Goal: Task Accomplishment & Management: Manage account settings

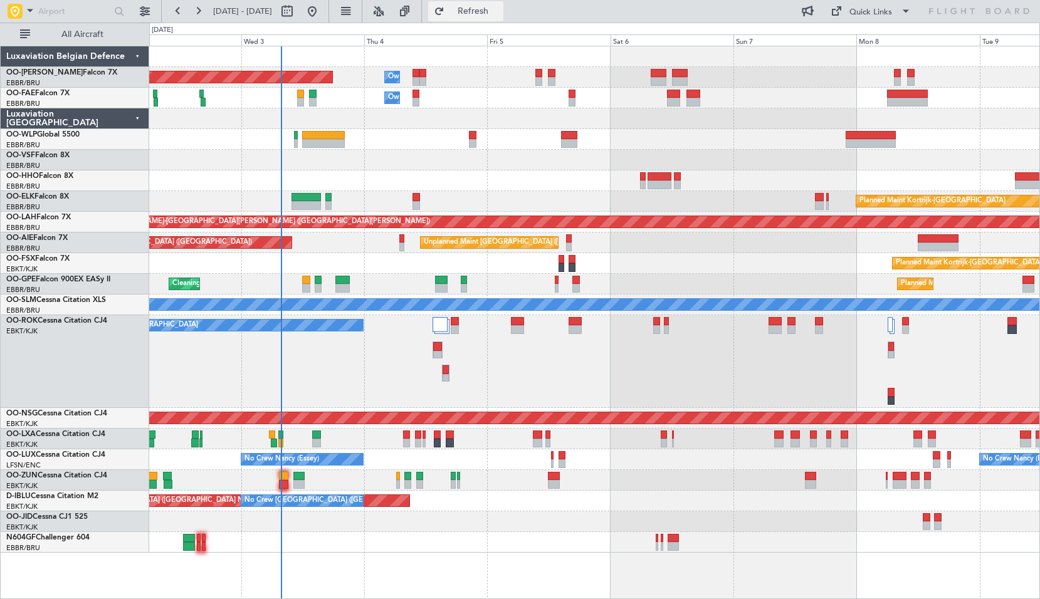
click at [497, 19] on button "Refresh" at bounding box center [465, 11] width 75 height 20
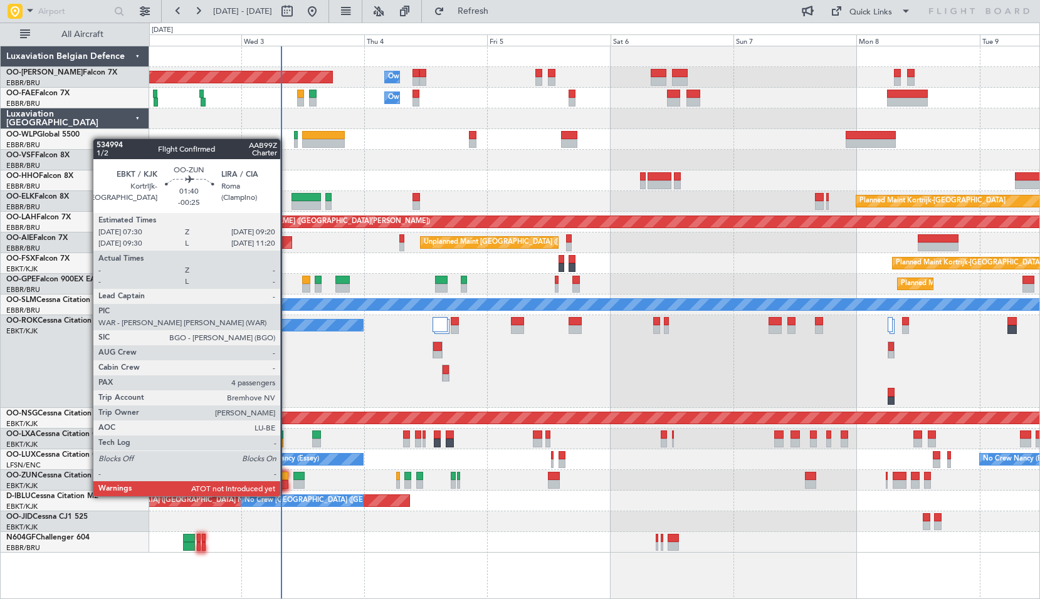
click at [286, 484] on div at bounding box center [284, 484] width 10 height 9
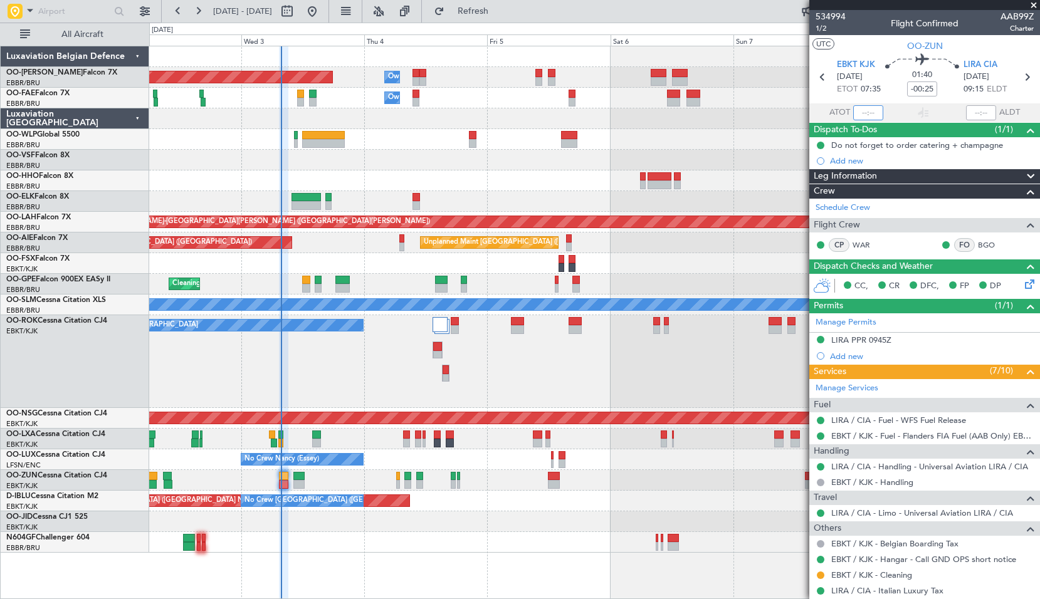
click at [872, 114] on input "text" at bounding box center [868, 112] width 30 height 15
click at [614, 265] on div "Planned Maint Kortrijk-[GEOGRAPHIC_DATA]" at bounding box center [594, 263] width 890 height 21
type input "07:40"
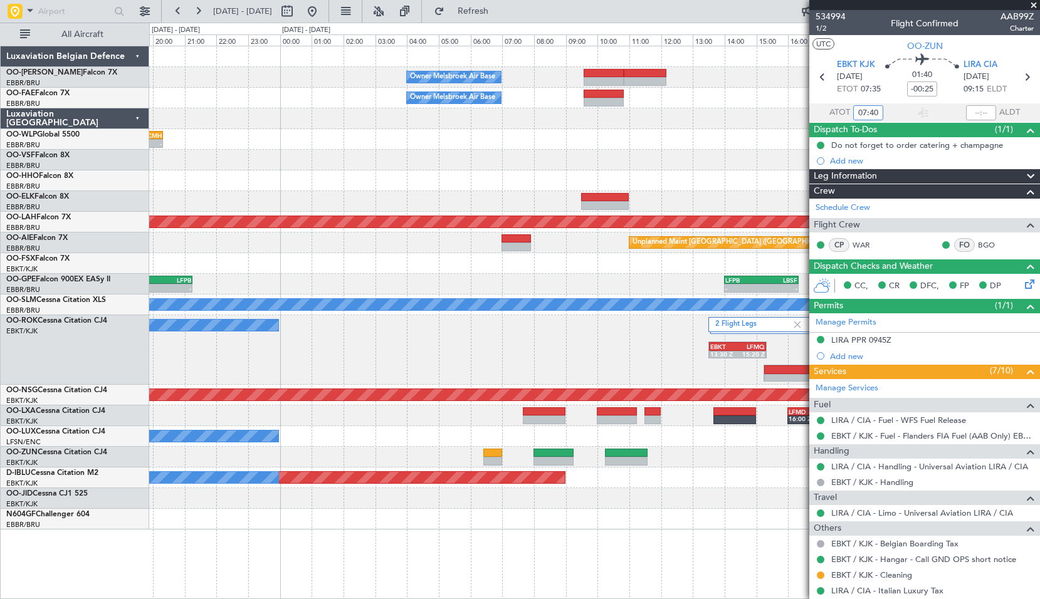
click at [486, 506] on div "Owner Melsbroek Air Base Planned Maint [GEOGRAPHIC_DATA] ([GEOGRAPHIC_DATA]) Ow…" at bounding box center [594, 322] width 891 height 553
click at [456, 504] on div at bounding box center [594, 498] width 890 height 21
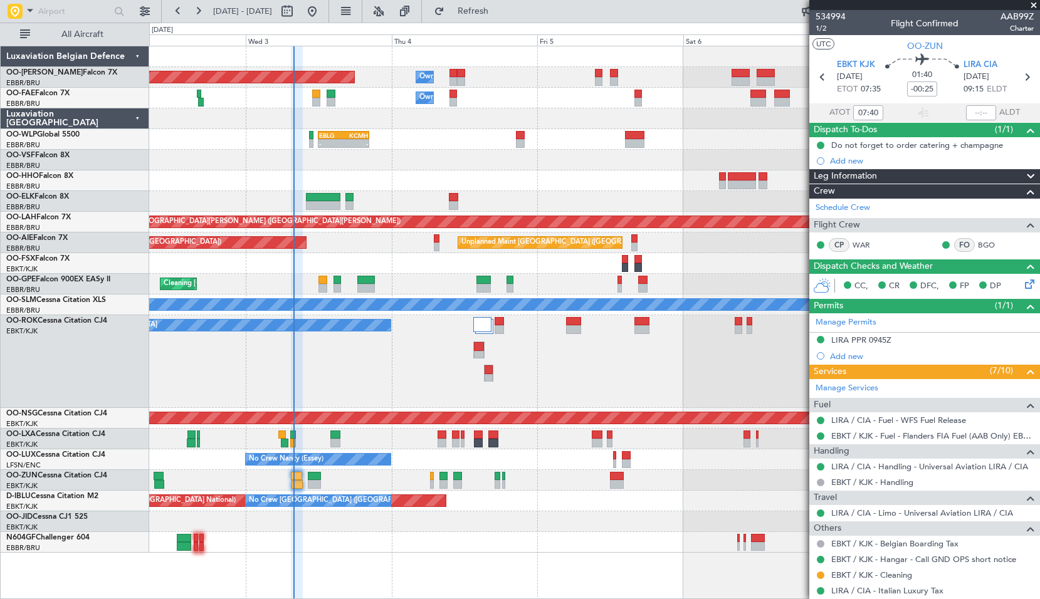
click at [1032, 5] on span at bounding box center [1033, 5] width 13 height 11
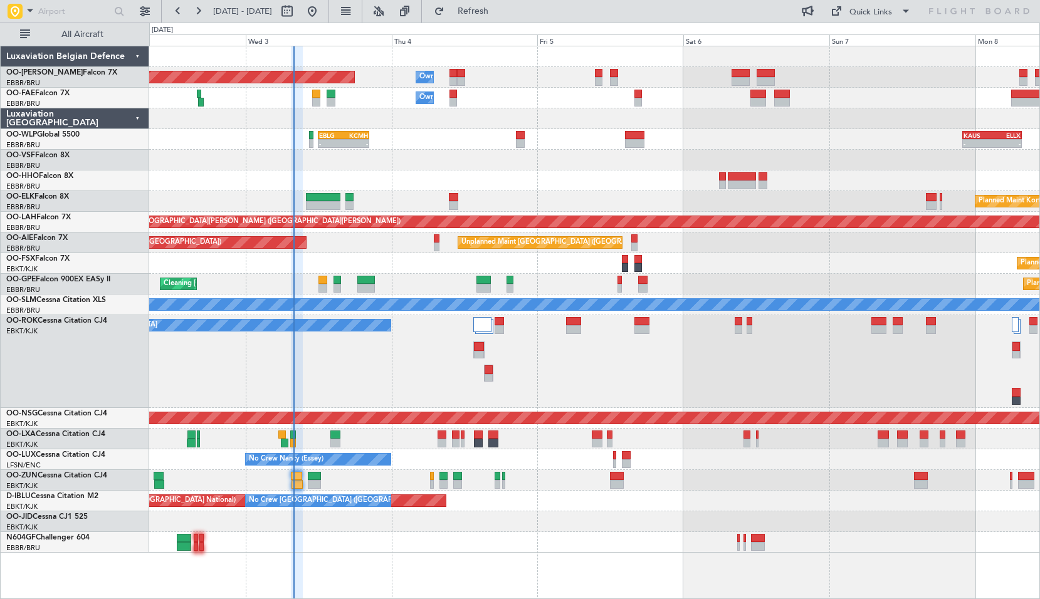
type input "0"
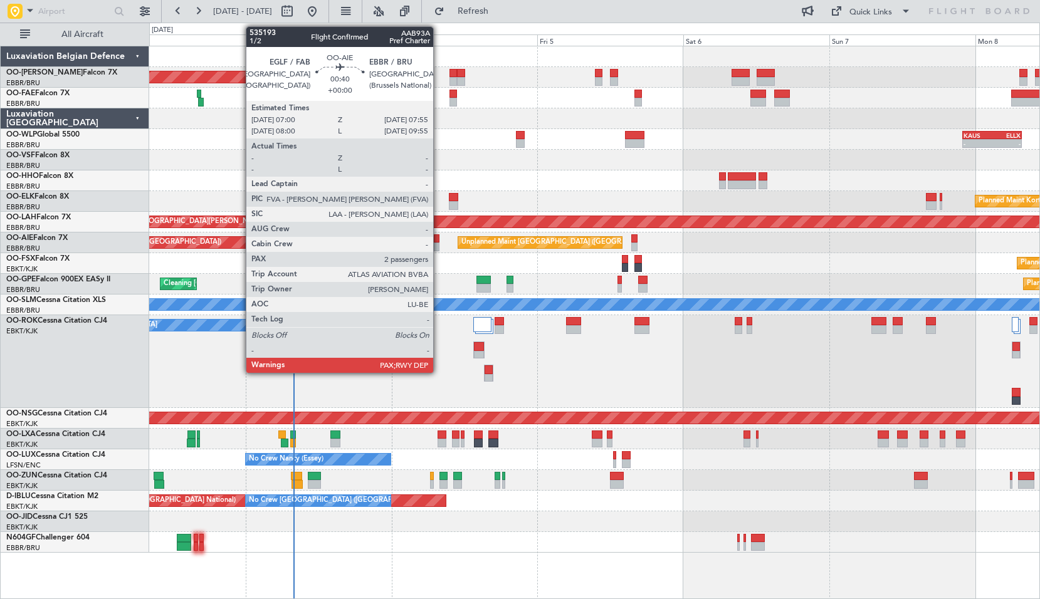
click at [439, 241] on div at bounding box center [437, 238] width 6 height 9
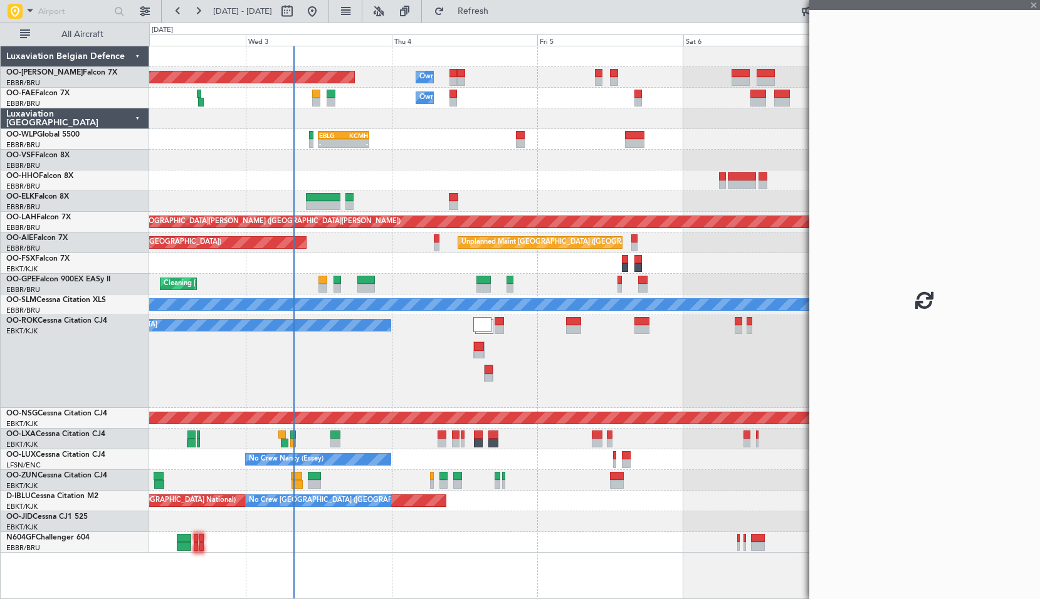
click at [444, 262] on div "Planned Maint Kortrijk-[GEOGRAPHIC_DATA]" at bounding box center [594, 263] width 890 height 21
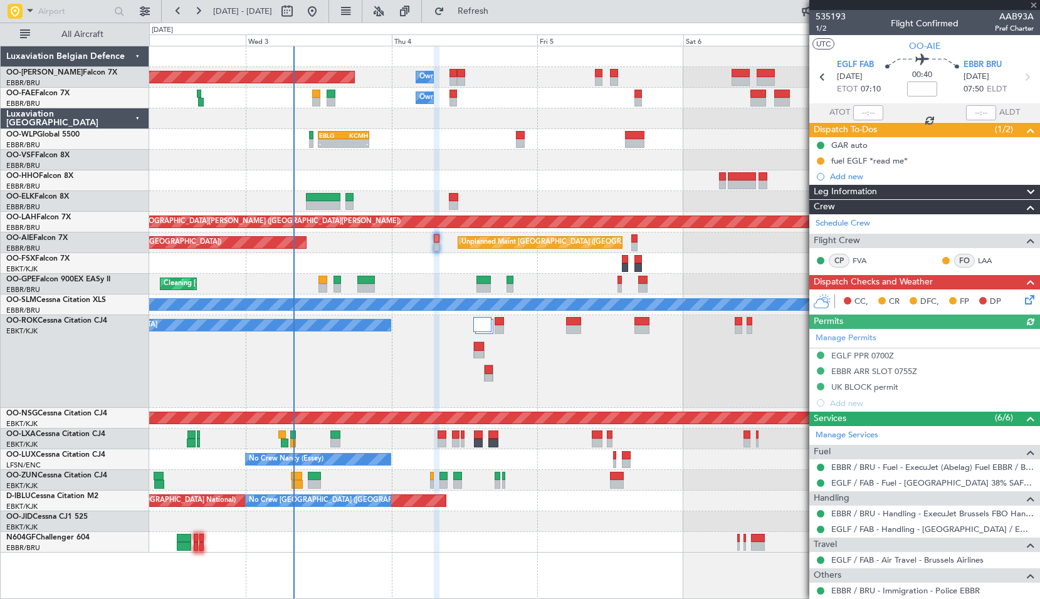
click at [1022, 300] on icon at bounding box center [1027, 298] width 10 height 10
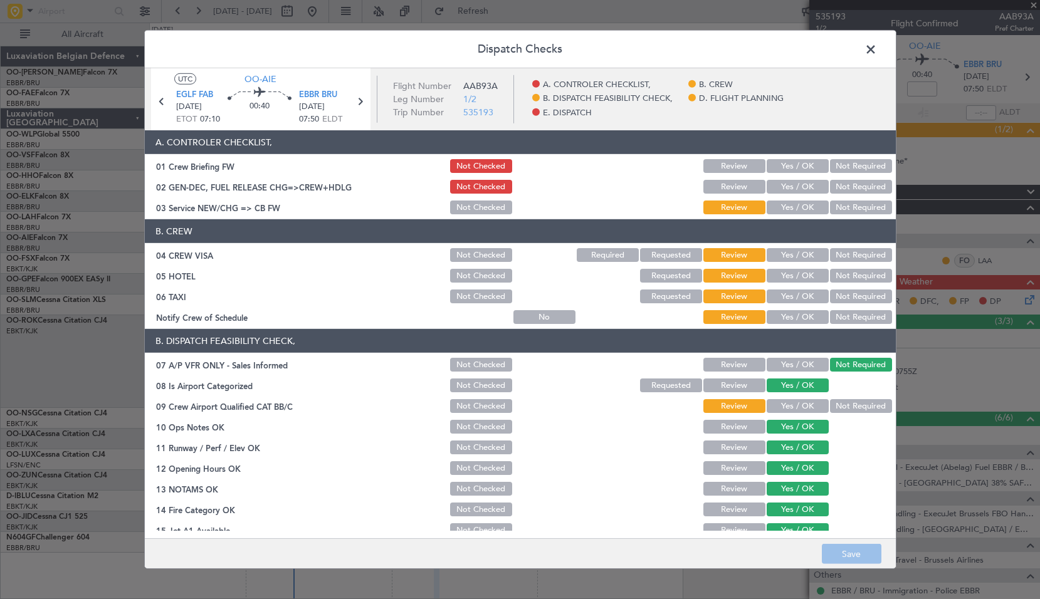
click at [877, 51] on span at bounding box center [877, 52] width 0 height 25
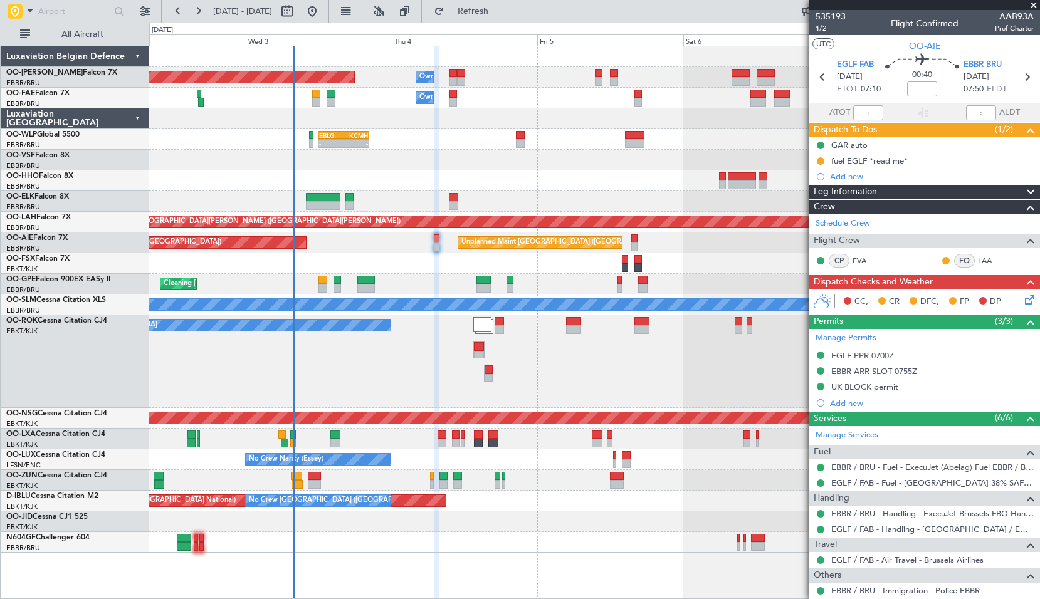
click at [1032, 7] on span at bounding box center [1033, 5] width 13 height 11
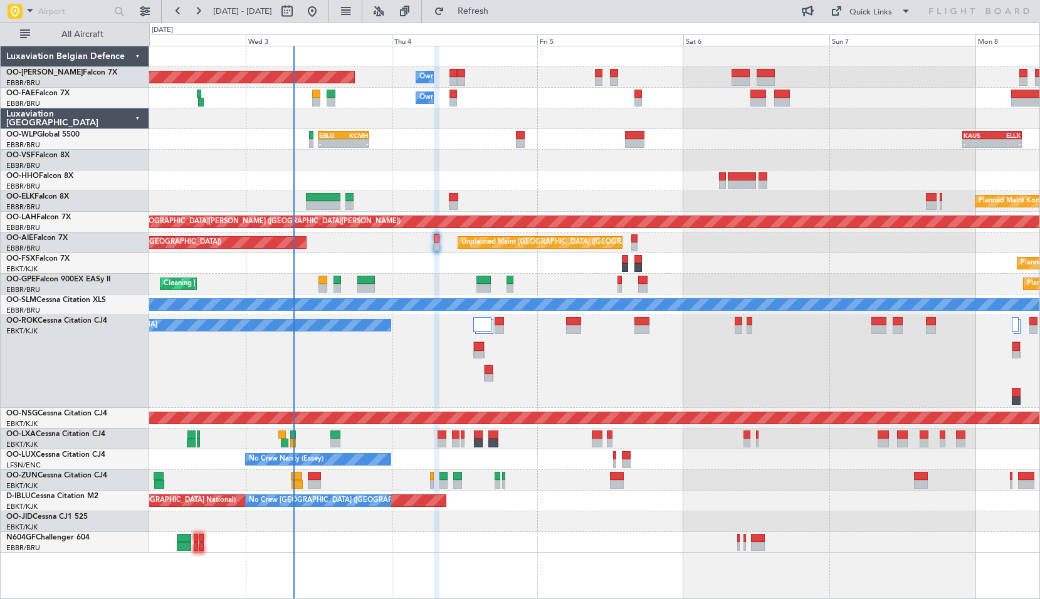
type input "0"
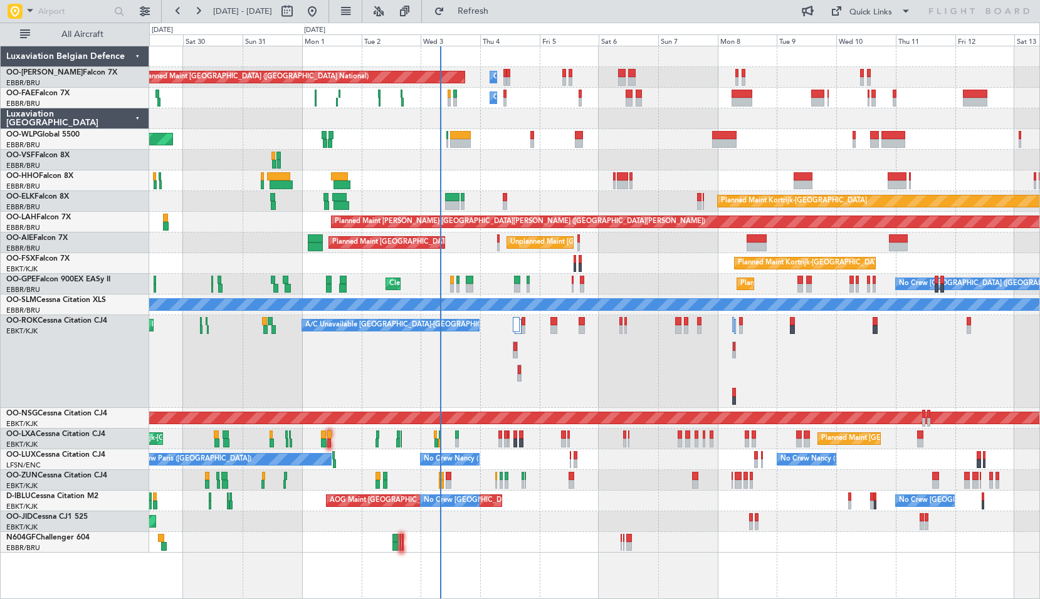
click at [311, 251] on div "Unplanned Maint [GEOGRAPHIC_DATA] ([GEOGRAPHIC_DATA] National) Planned Maint [G…" at bounding box center [594, 243] width 890 height 21
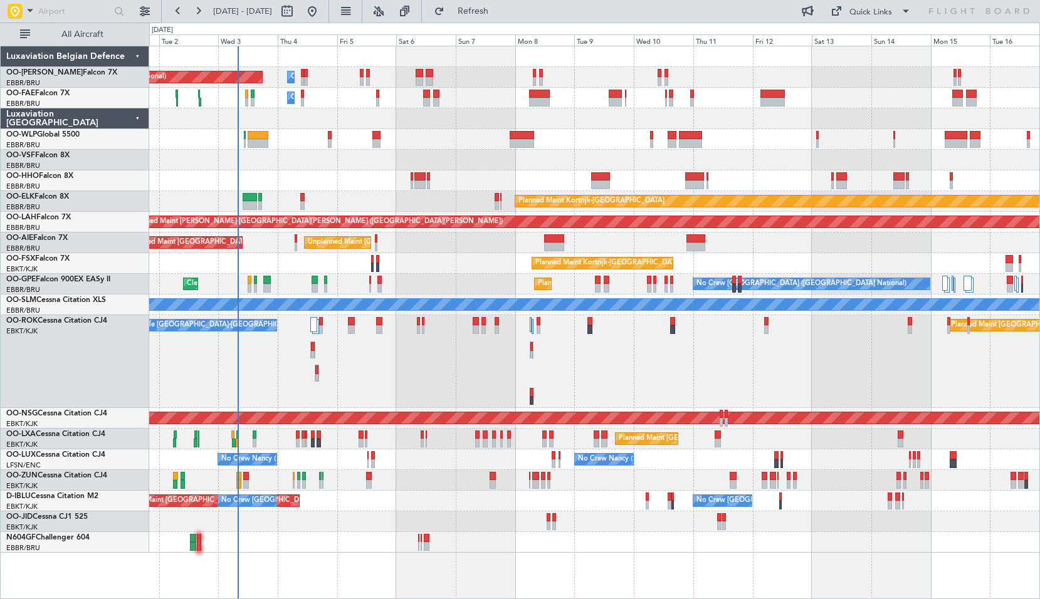
click at [513, 525] on div "Planned Maint Kortrijk-[GEOGRAPHIC_DATA] AOG Maint [GEOGRAPHIC_DATA]-[GEOGRAPHI…" at bounding box center [594, 521] width 890 height 21
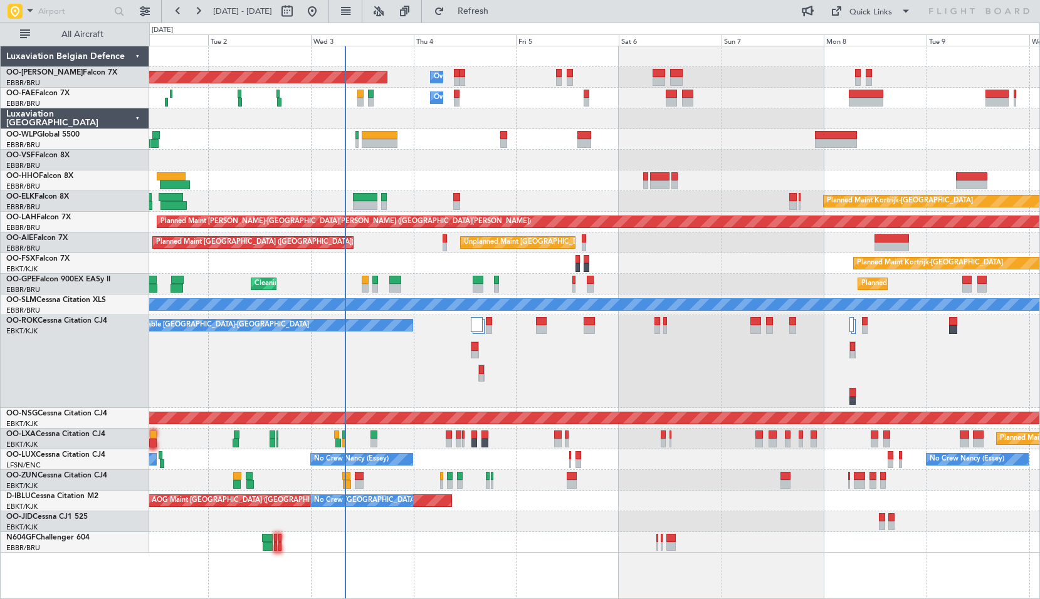
click at [427, 172] on div at bounding box center [594, 180] width 890 height 21
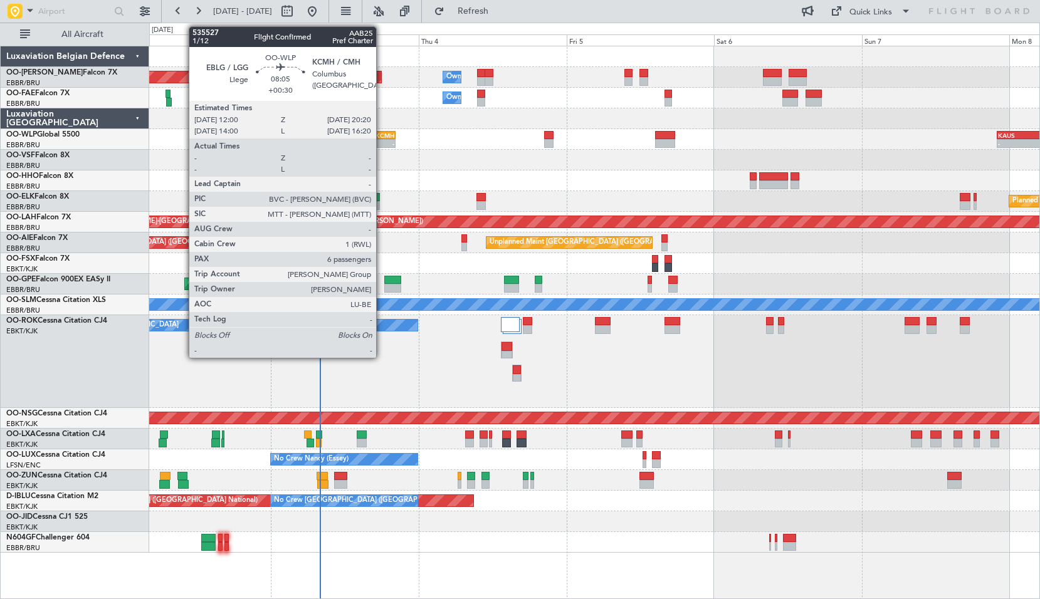
click at [382, 145] on div "-" at bounding box center [382, 144] width 24 height 8
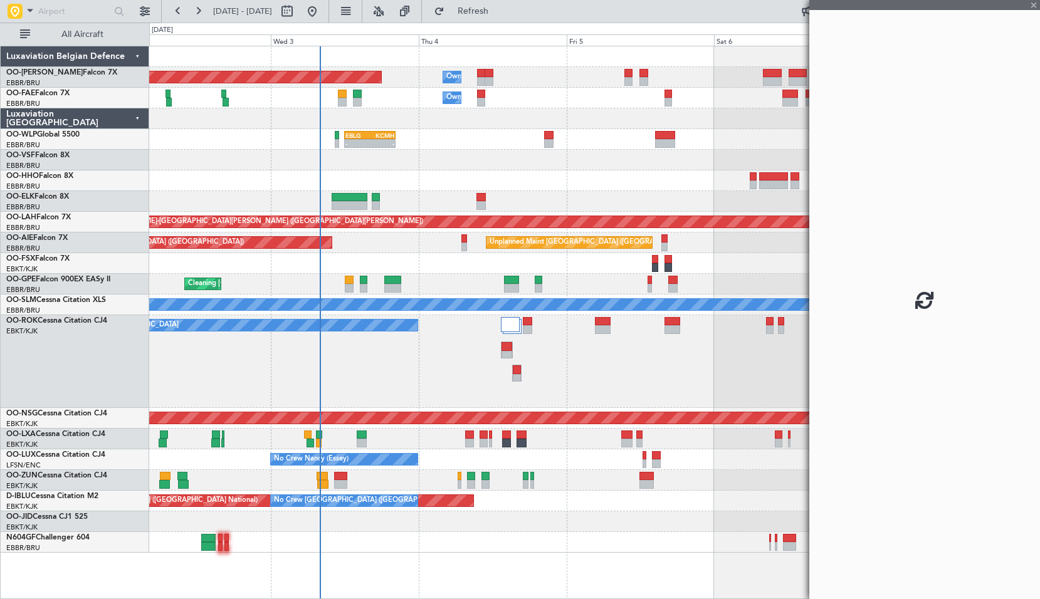
click at [399, 165] on div at bounding box center [594, 160] width 890 height 21
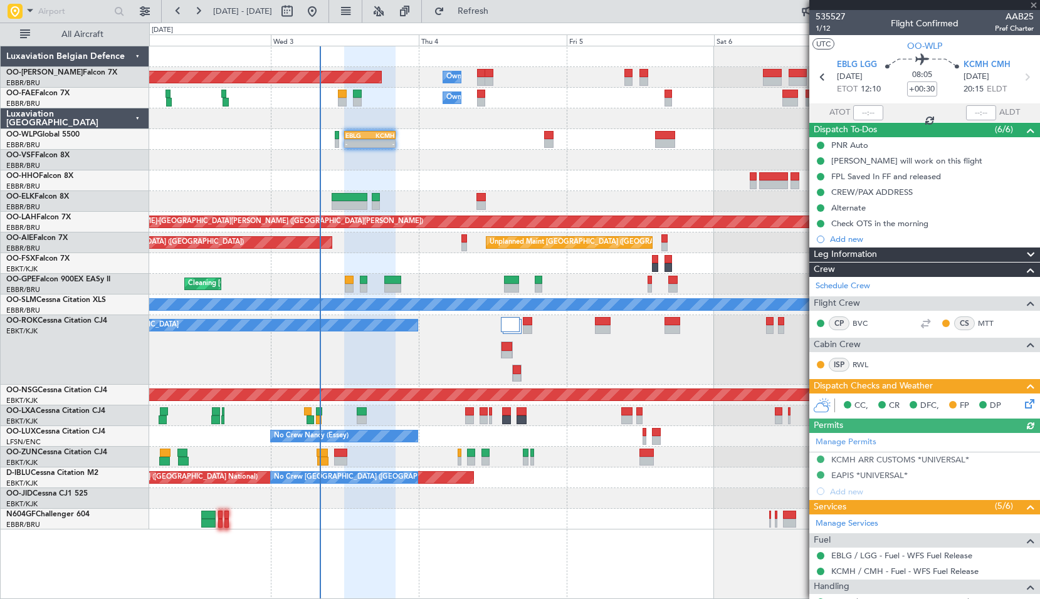
click at [1022, 407] on icon at bounding box center [1027, 402] width 10 height 10
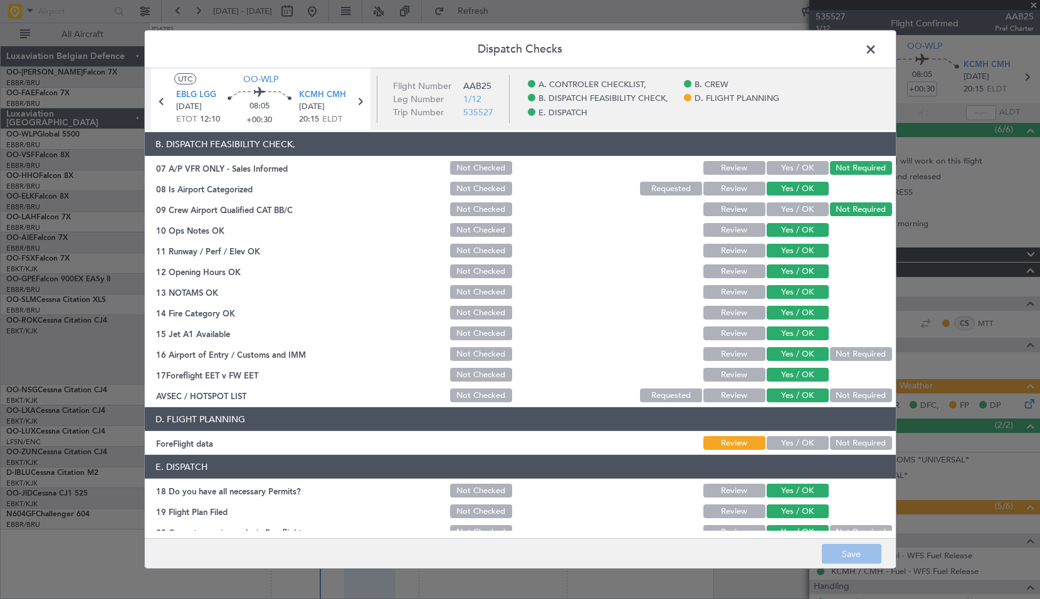
scroll to position [231, 0]
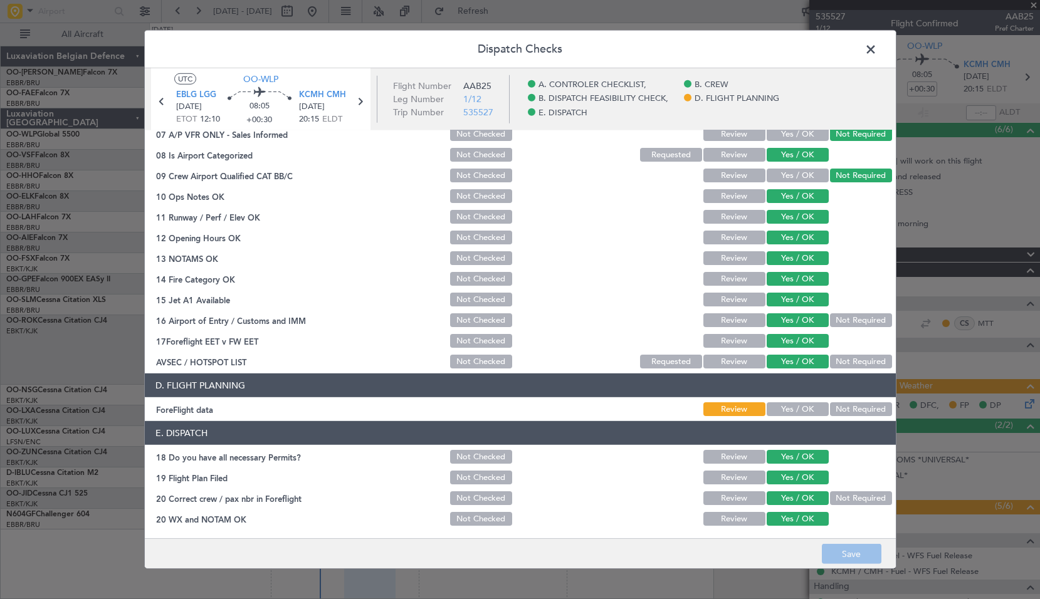
click at [877, 51] on span at bounding box center [877, 52] width 0 height 25
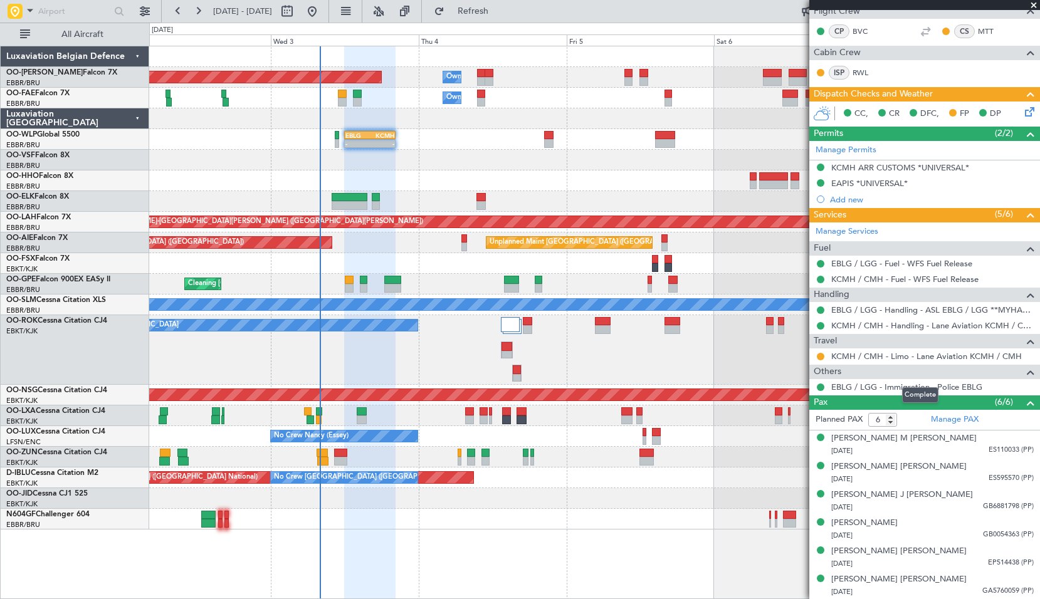
scroll to position [104, 0]
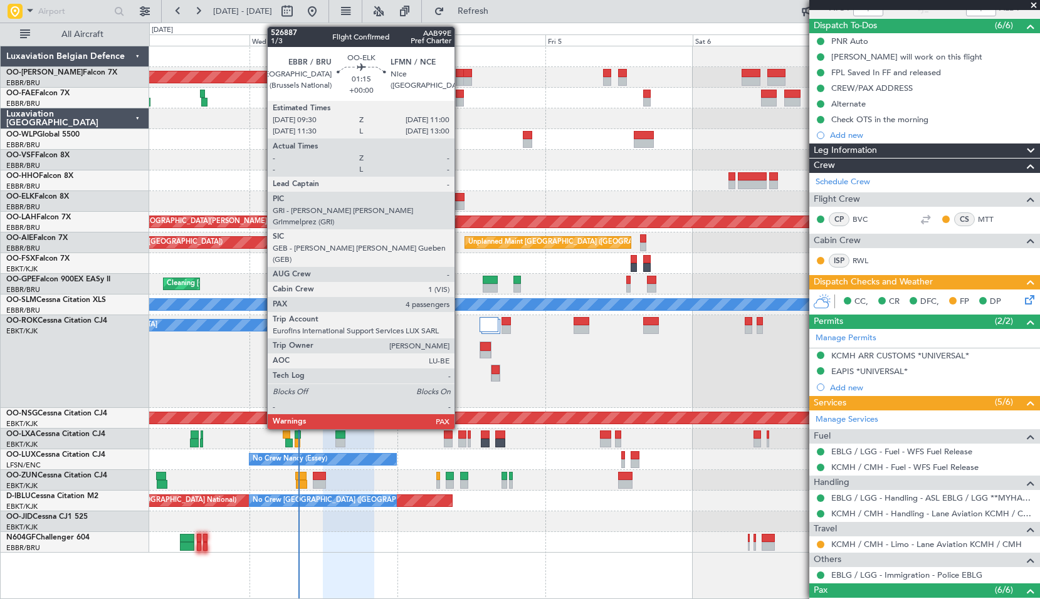
click at [460, 199] on div at bounding box center [459, 197] width 9 height 9
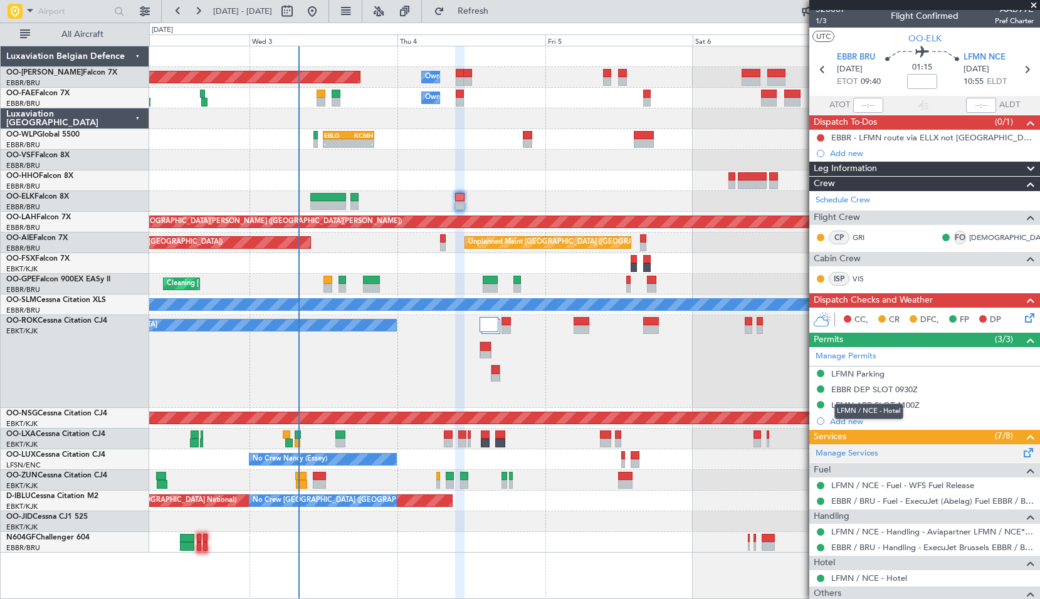
scroll to position [0, 0]
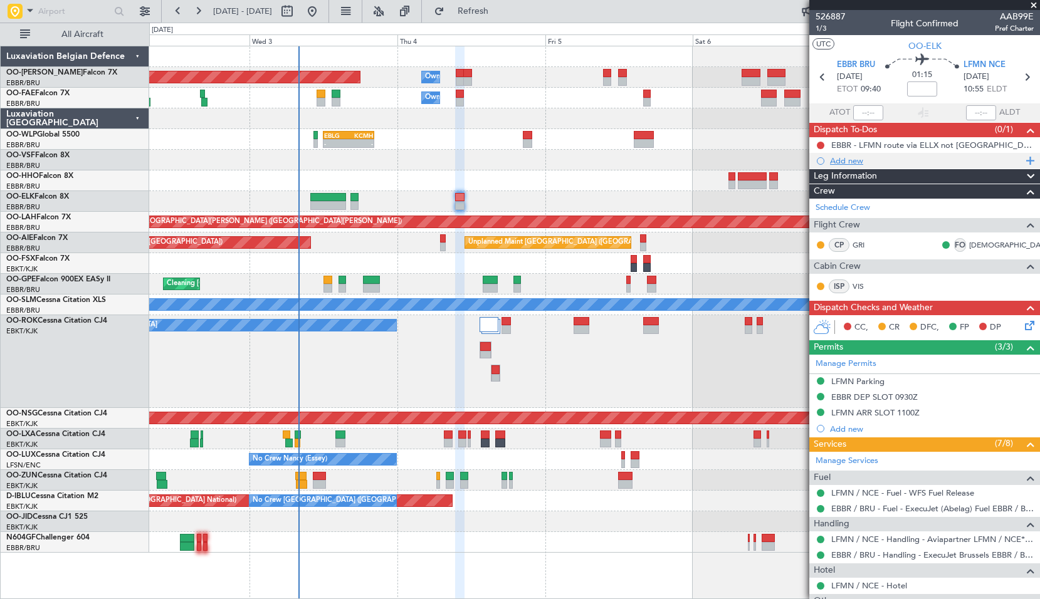
click at [851, 160] on div "Add new" at bounding box center [926, 160] width 192 height 11
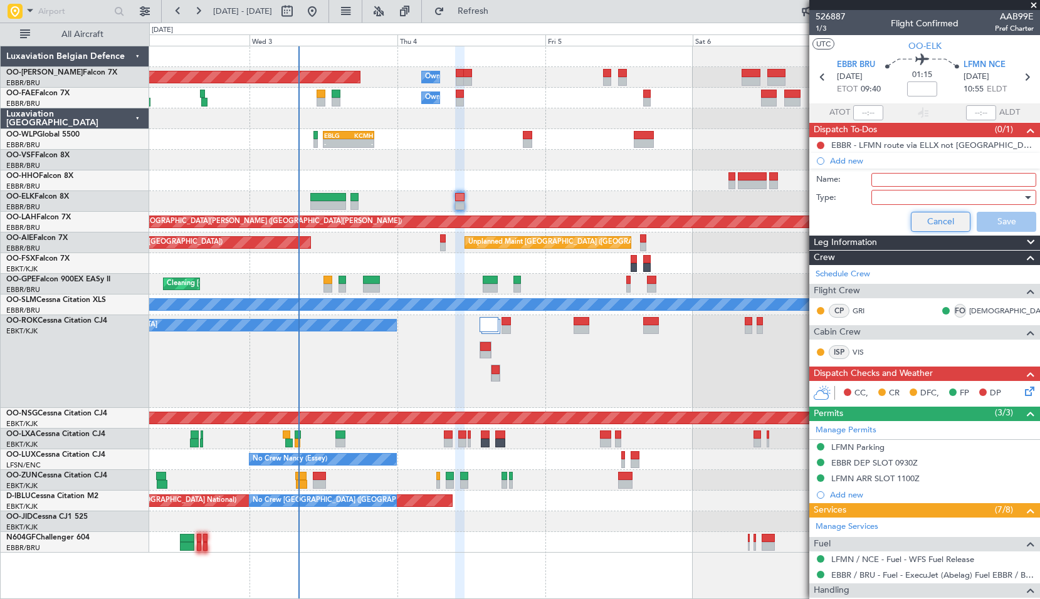
click at [928, 221] on button "Cancel" at bounding box center [941, 222] width 60 height 20
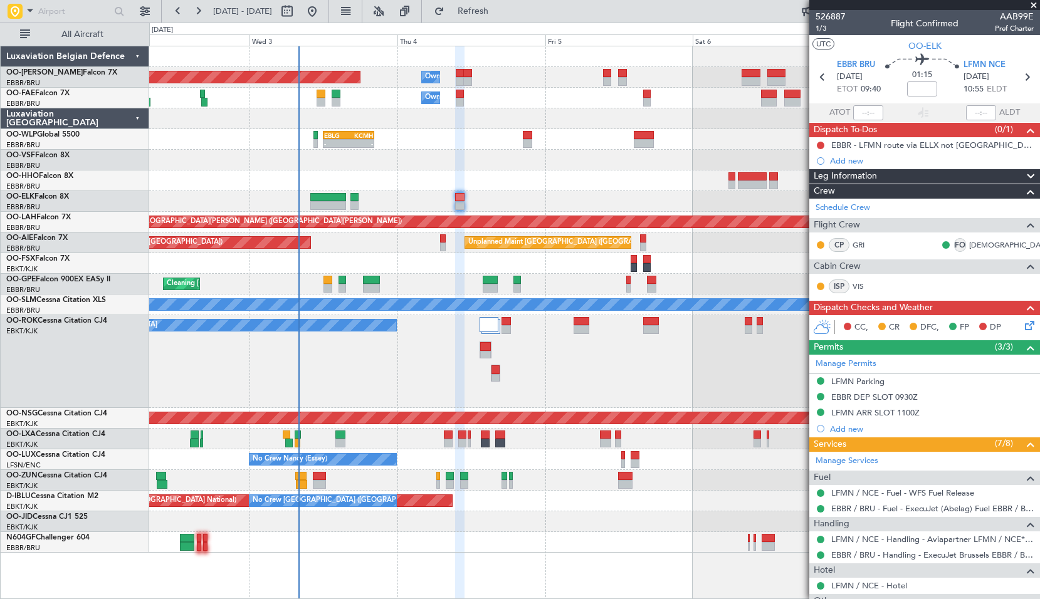
click at [1035, 5] on span at bounding box center [1033, 5] width 13 height 11
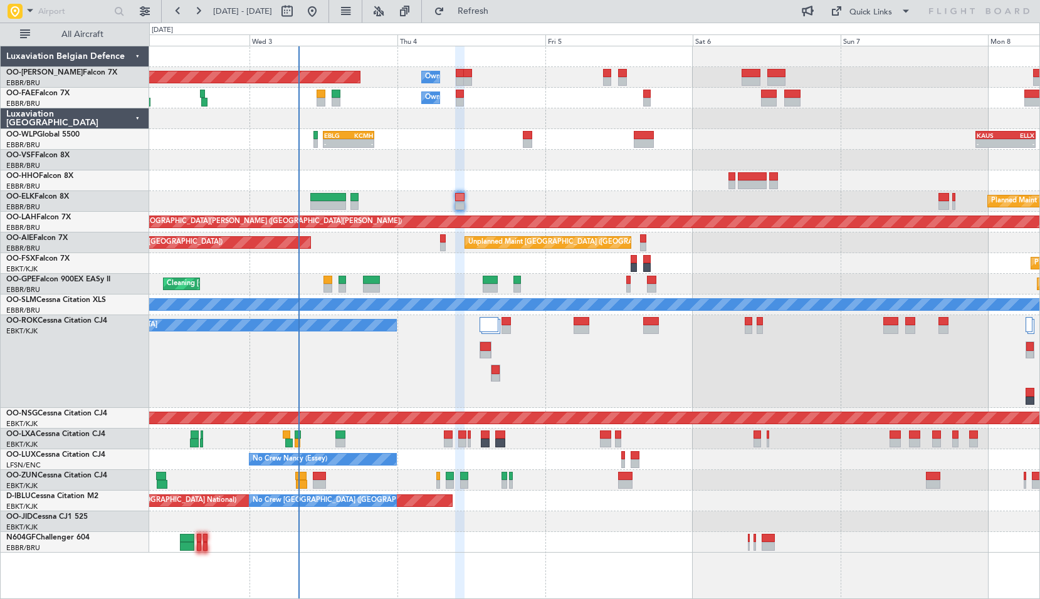
type input "0"
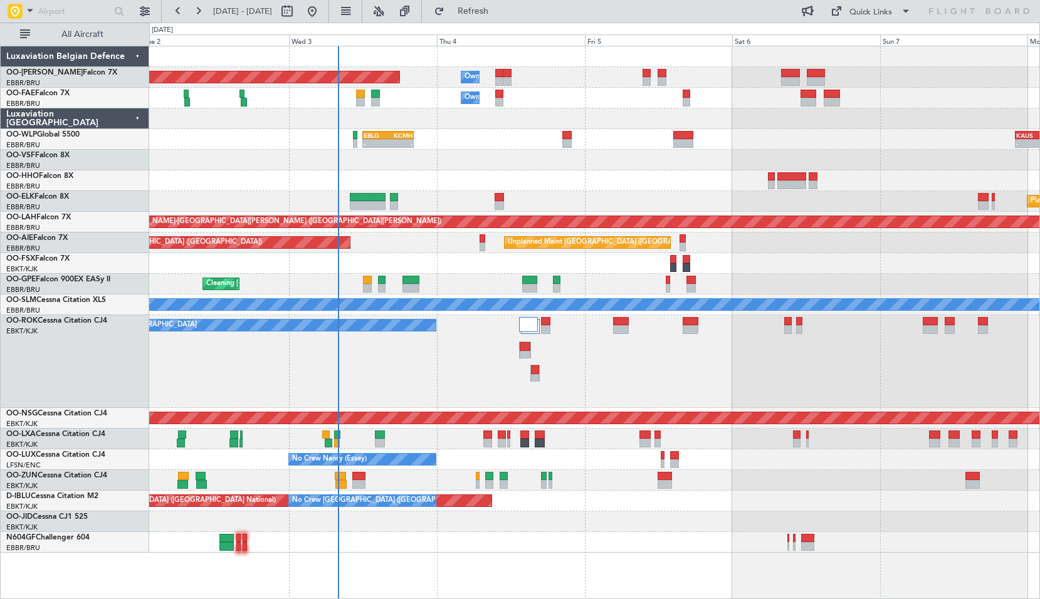
click at [387, 522] on div at bounding box center [594, 521] width 890 height 21
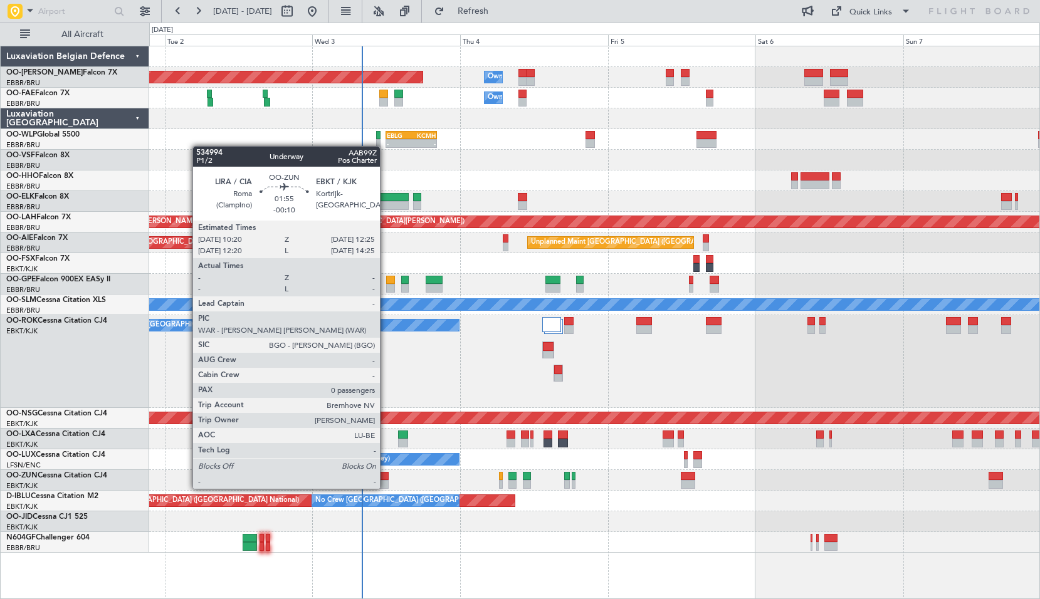
click at [385, 476] on div at bounding box center [381, 476] width 13 height 9
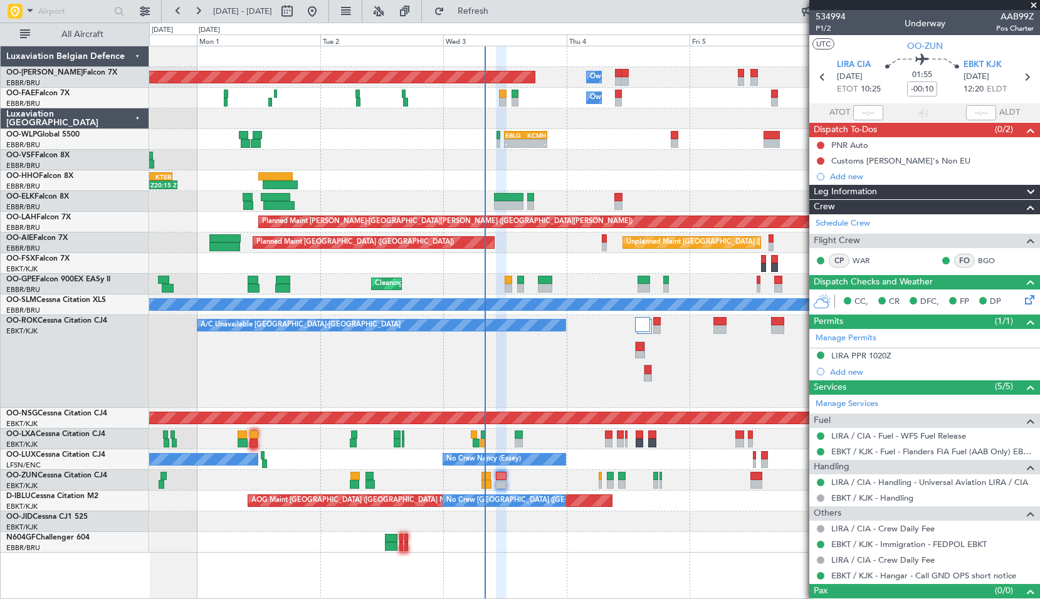
click at [436, 517] on div "Planned Maint [GEOGRAPHIC_DATA] ([GEOGRAPHIC_DATA] National) Owner [GEOGRAPHIC_…" at bounding box center [594, 299] width 890 height 506
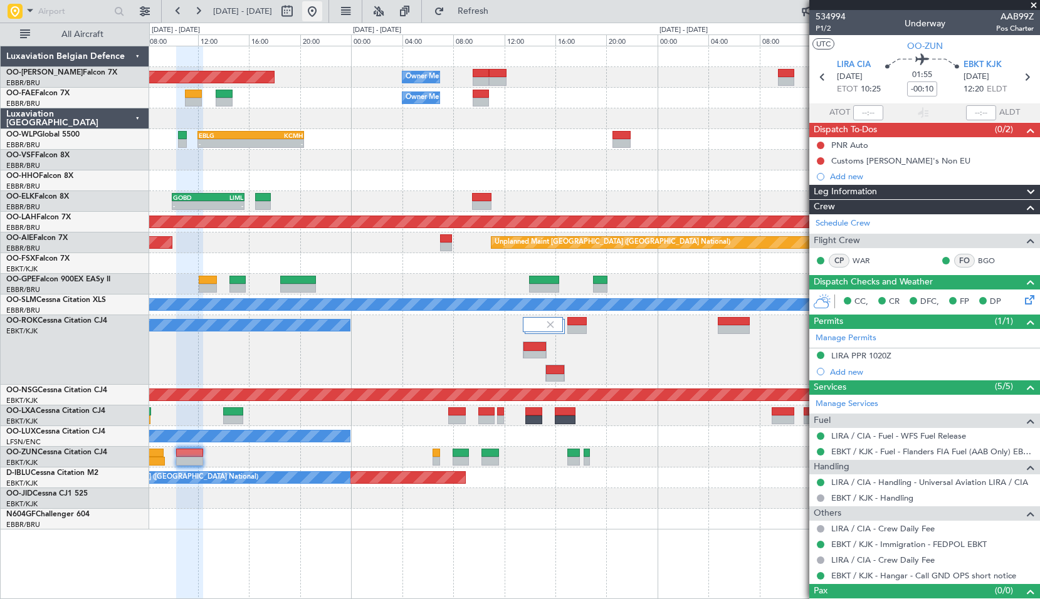
click at [322, 14] on button at bounding box center [312, 11] width 20 height 20
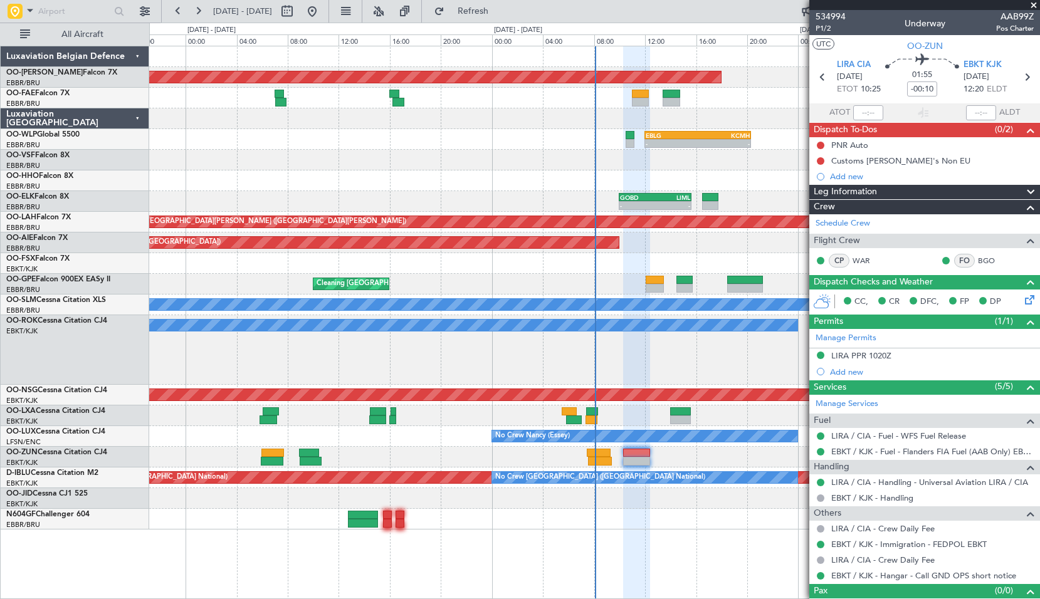
click at [1036, 4] on span at bounding box center [1033, 5] width 13 height 11
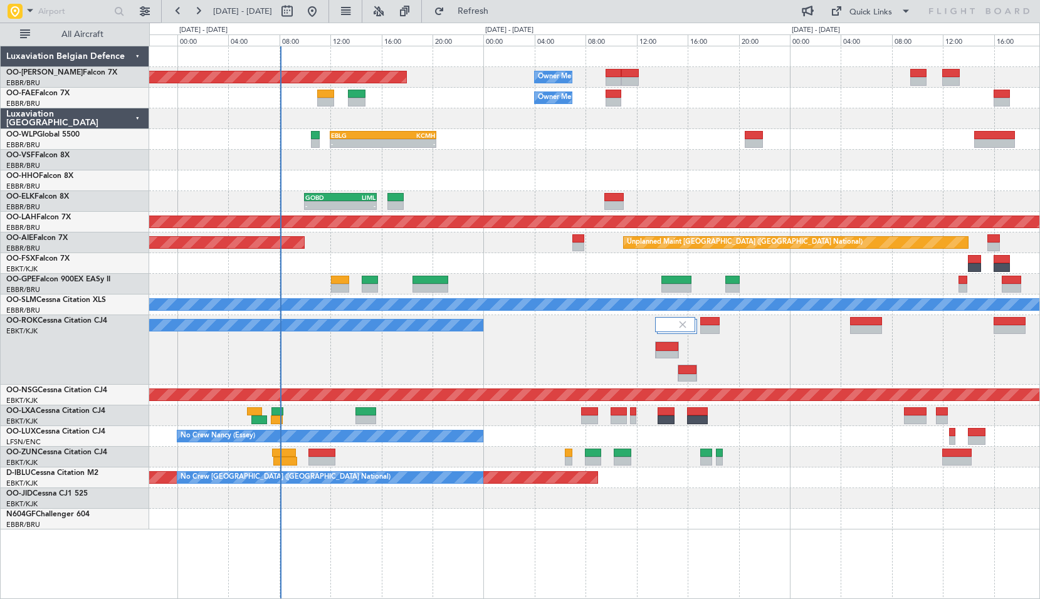
click at [494, 531] on div "Planned Maint [GEOGRAPHIC_DATA] ([GEOGRAPHIC_DATA] National) Owner [GEOGRAPHIC_…" at bounding box center [594, 322] width 891 height 553
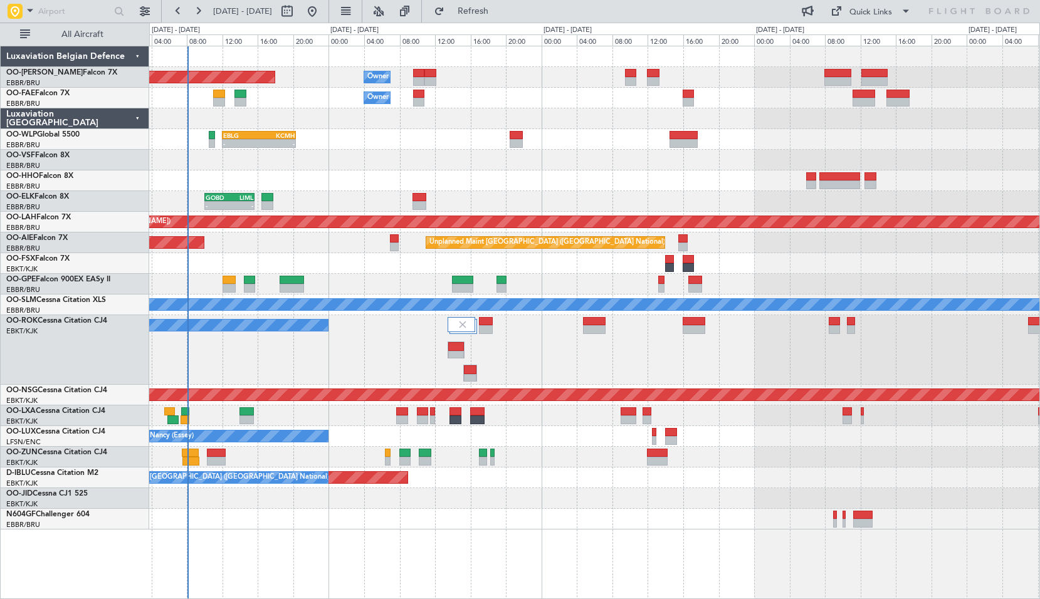
click at [580, 480] on div "Planned Maint [GEOGRAPHIC_DATA] ([GEOGRAPHIC_DATA] National) Owner [GEOGRAPHIC_…" at bounding box center [594, 287] width 890 height 483
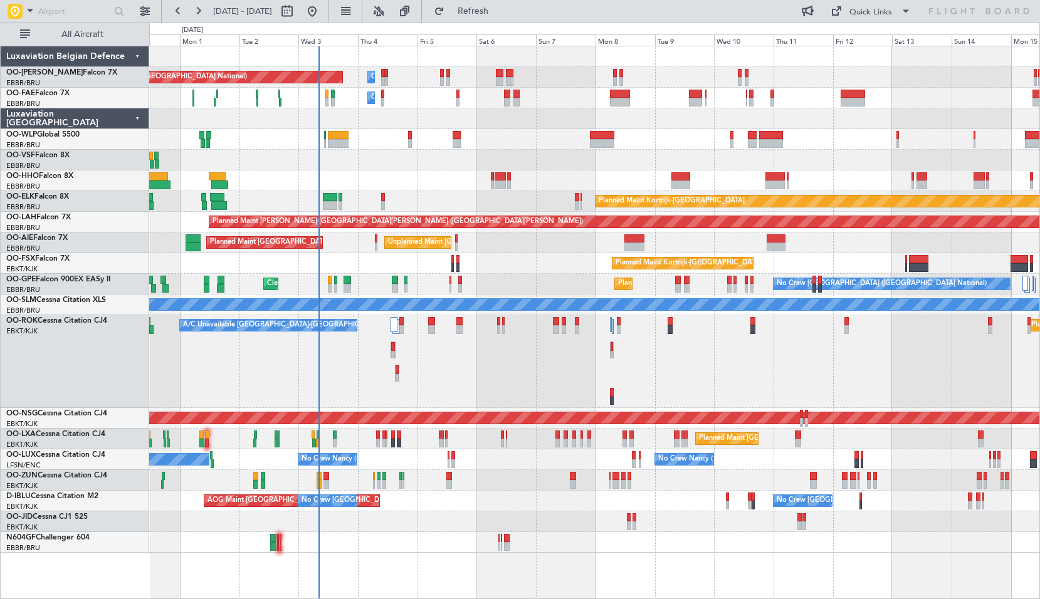
click at [567, 388] on div "A/C Unavailable [GEOGRAPHIC_DATA]-[GEOGRAPHIC_DATA] Planned Maint [GEOGRAPHIC_D…" at bounding box center [594, 361] width 890 height 93
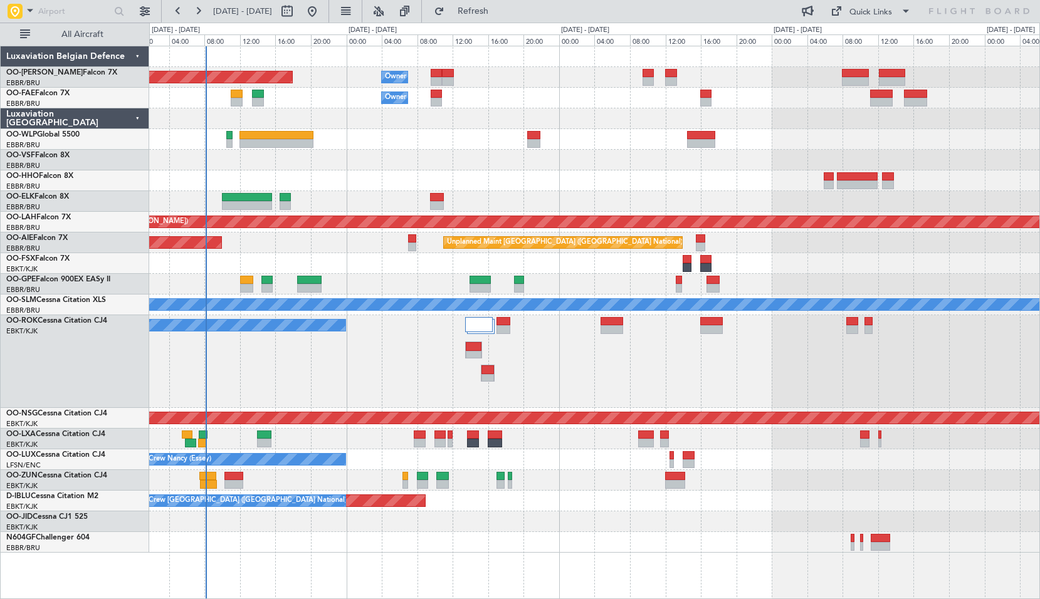
click at [421, 264] on div "Planned Maint Kortrijk-[GEOGRAPHIC_DATA]" at bounding box center [594, 263] width 890 height 21
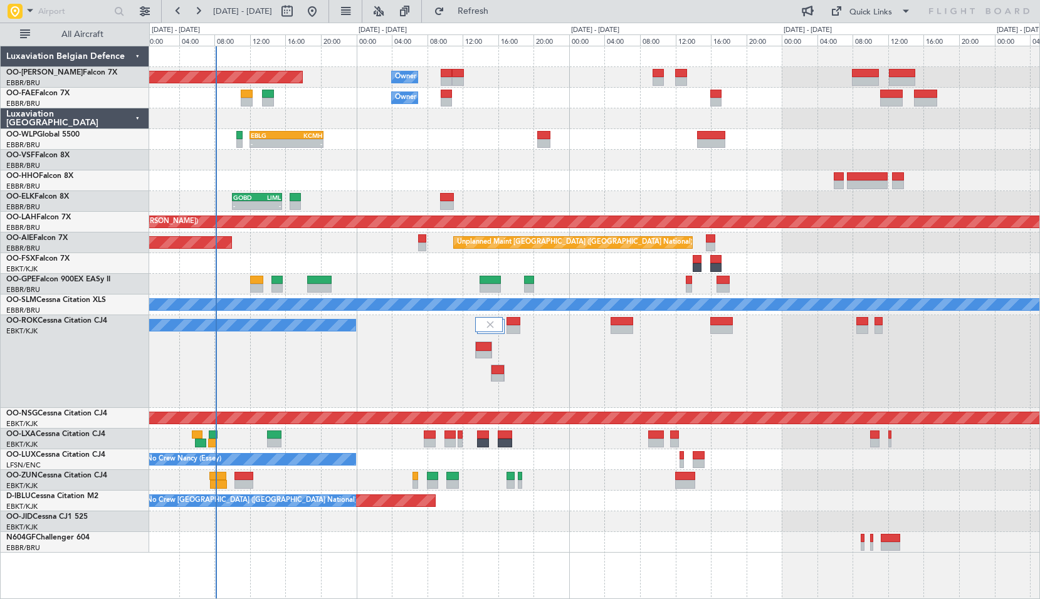
click at [424, 268] on div at bounding box center [594, 263] width 890 height 21
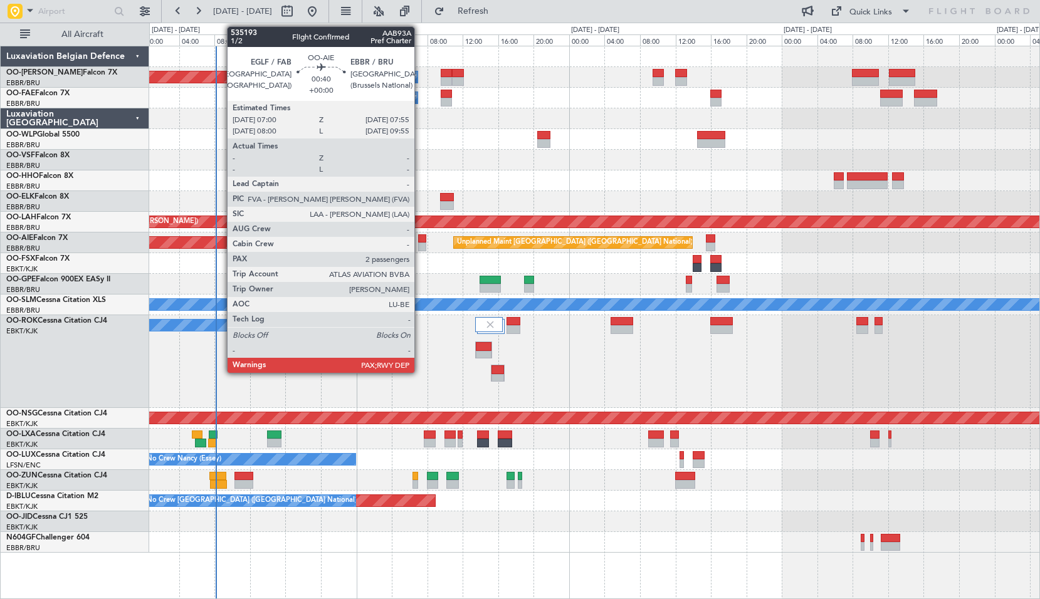
click at [420, 240] on div at bounding box center [422, 238] width 8 height 9
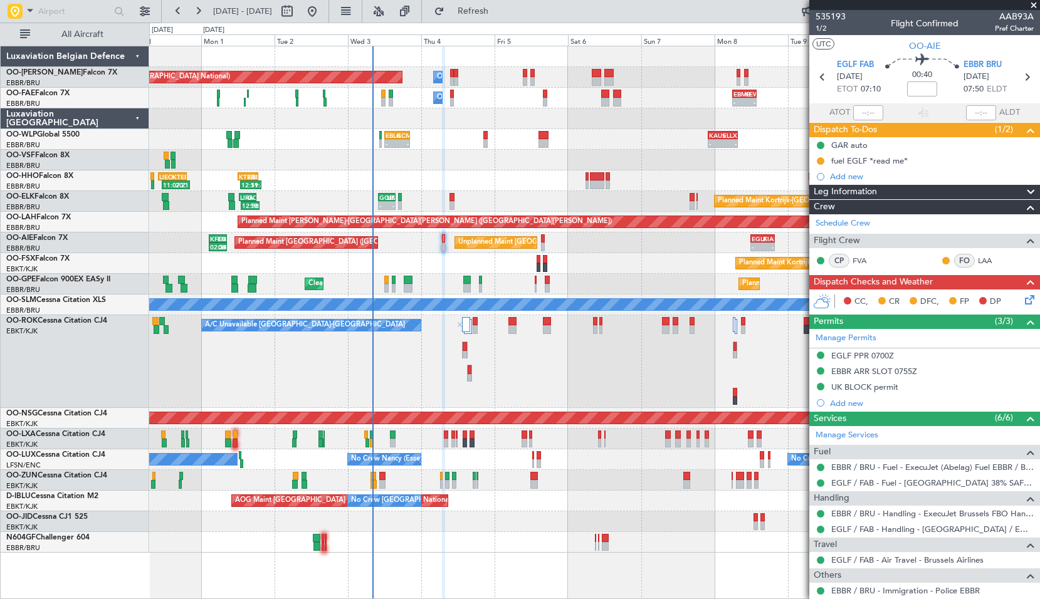
click at [509, 195] on div "- - GOBD 10:00 Z LIML 15:40 Z Planned Maint [GEOGRAPHIC_DATA]-[GEOGRAPHIC_DATA]…" at bounding box center [594, 201] width 890 height 21
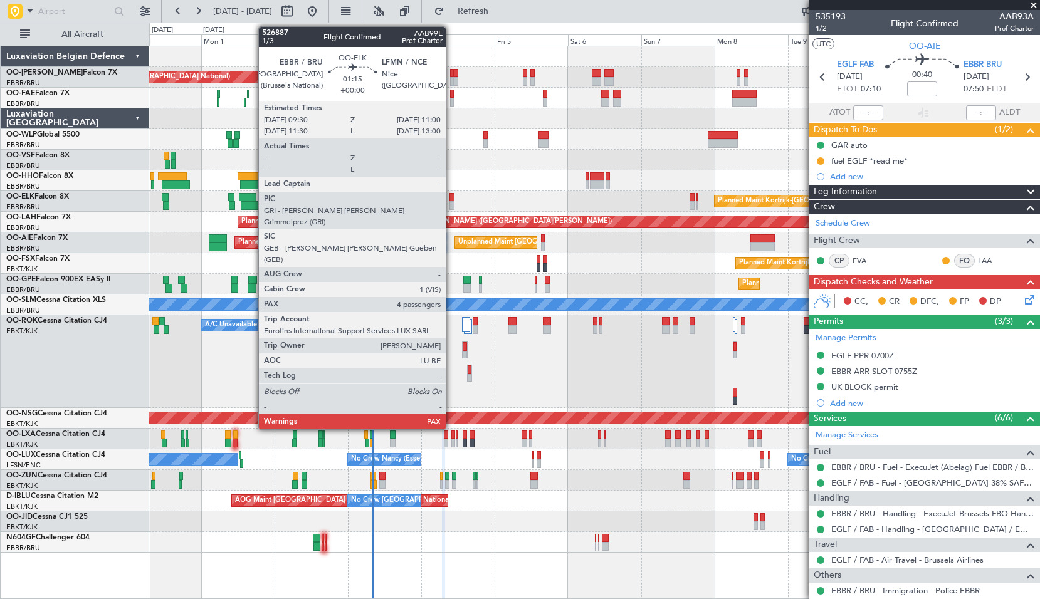
click at [451, 196] on div at bounding box center [451, 197] width 5 height 9
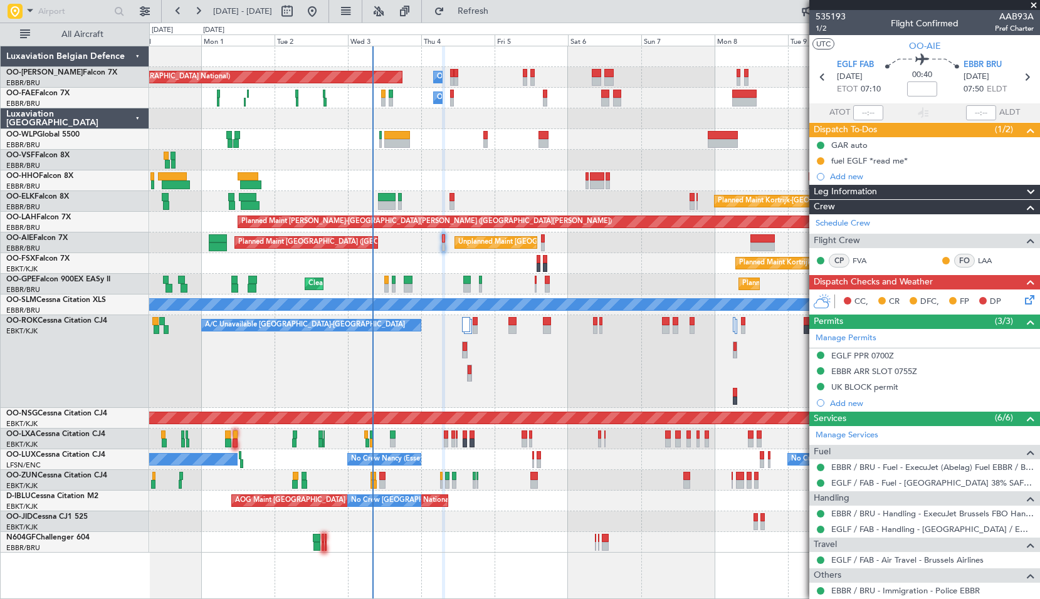
click at [490, 195] on div "Planned Maint Kortrijk-[GEOGRAPHIC_DATA]" at bounding box center [594, 201] width 890 height 21
type input "4"
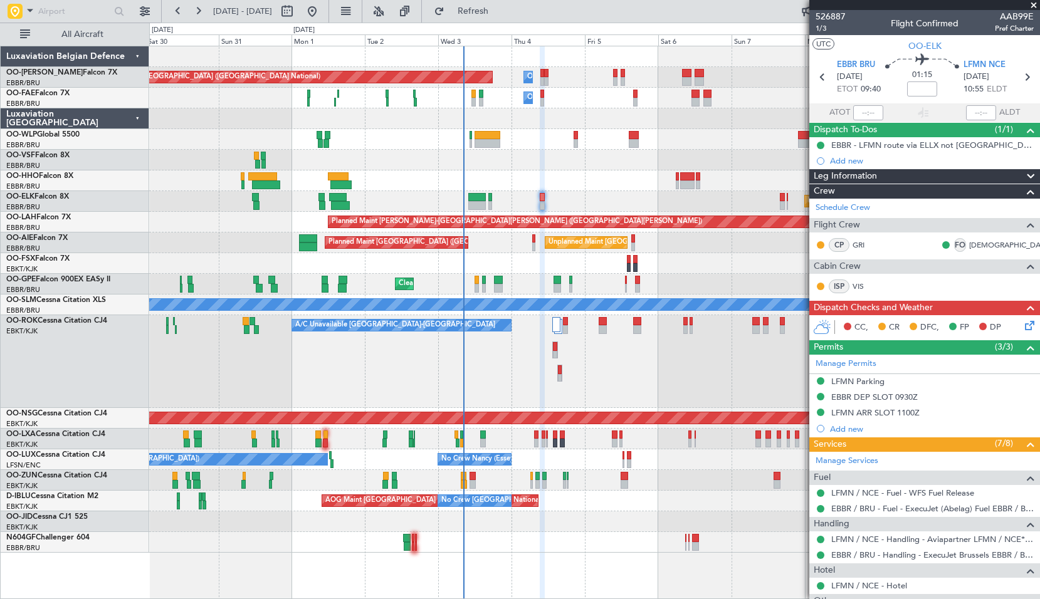
click at [293, 263] on div "Planned Maint Kortrijk-[GEOGRAPHIC_DATA] Planned Maint [GEOGRAPHIC_DATA]-[GEOGR…" at bounding box center [594, 263] width 890 height 21
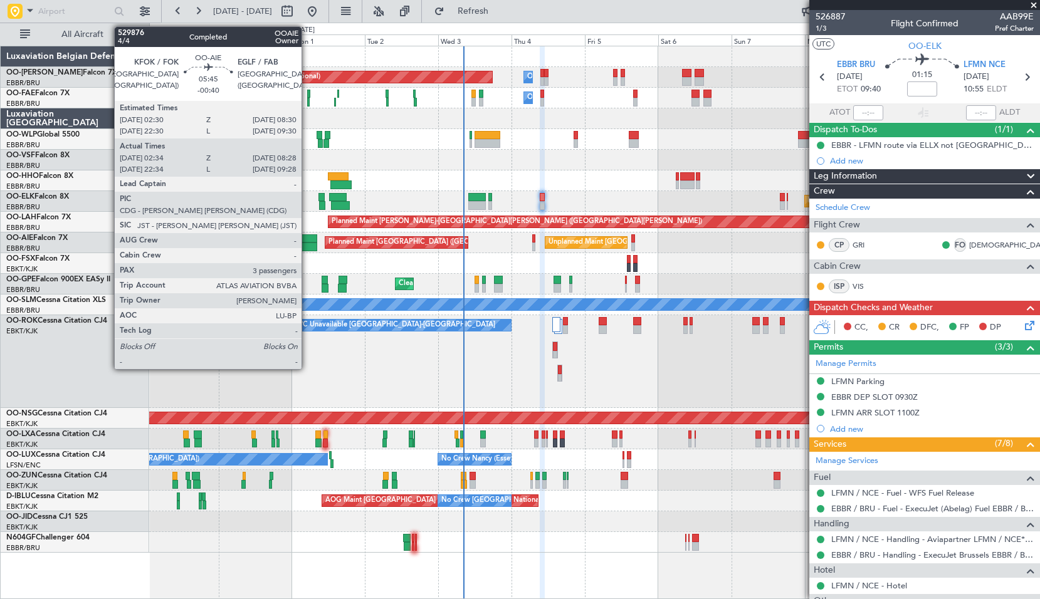
click at [307, 241] on div at bounding box center [308, 238] width 19 height 9
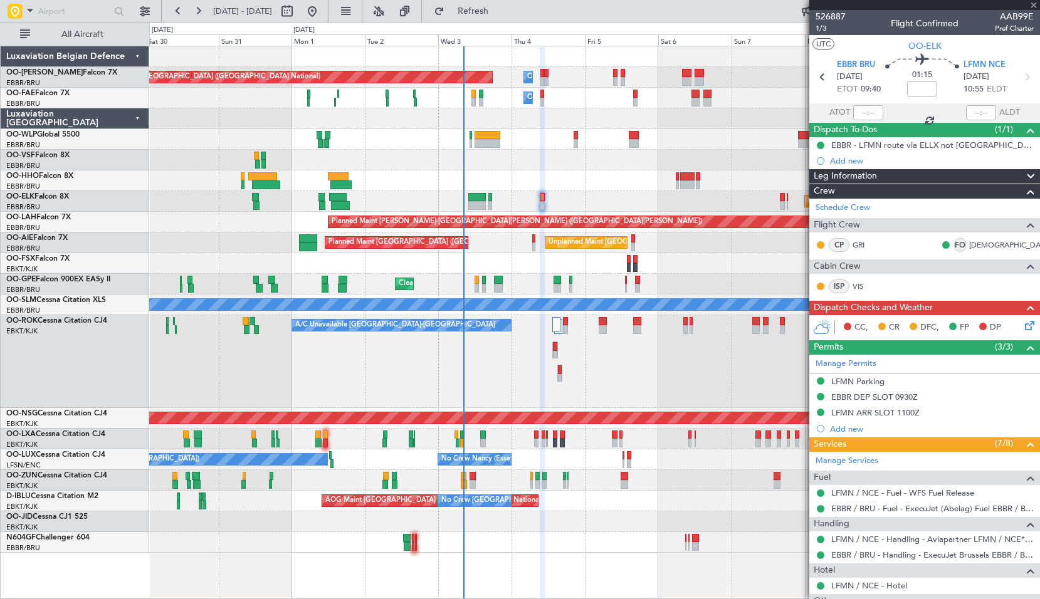
type input "-00:40"
type input "02:44"
type input "08:23"
type input "3"
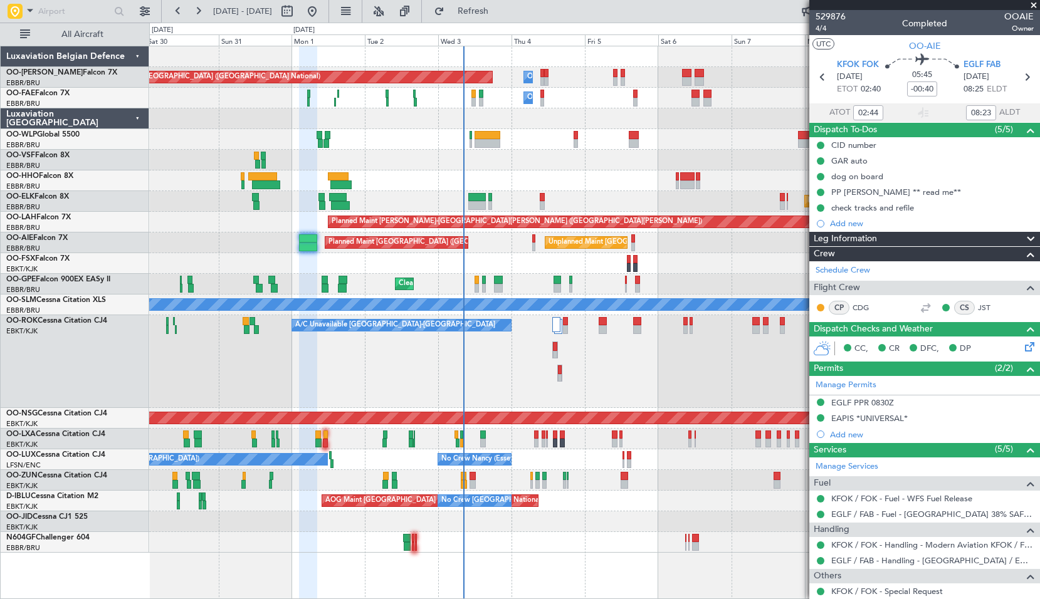
type input "22:44"
type input "09:23"
type input "02:44"
type input "08:23"
click at [818, 80] on icon at bounding box center [822, 77] width 16 height 16
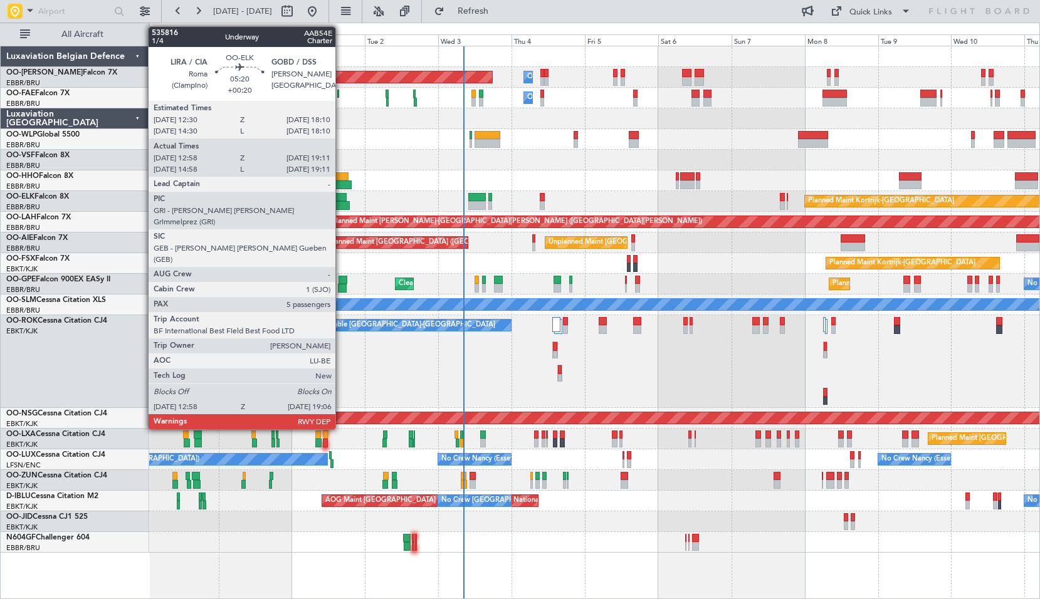
click at [341, 200] on div at bounding box center [338, 197] width 18 height 9
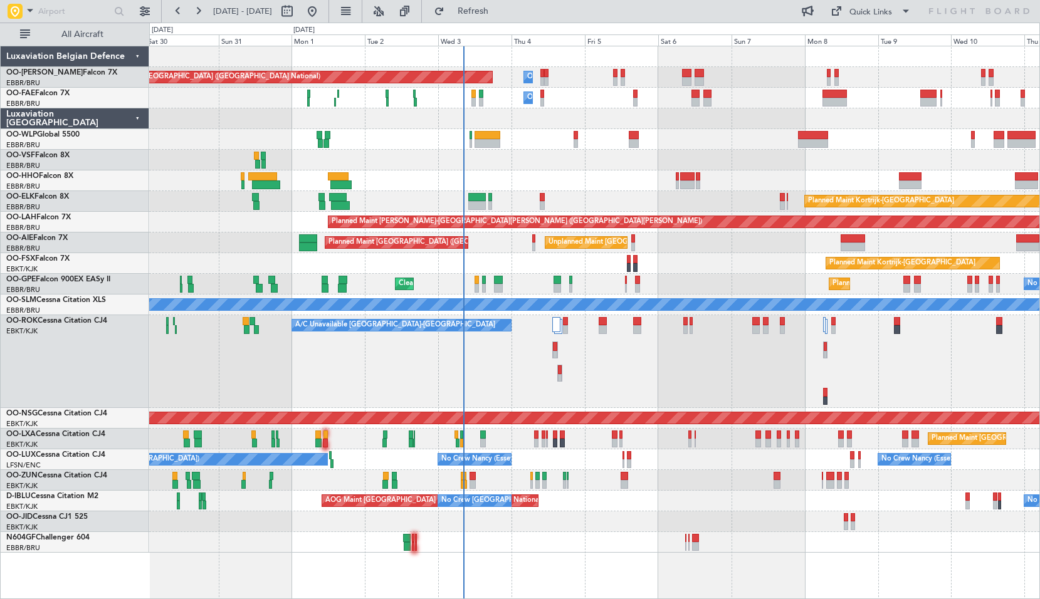
click at [432, 182] on div at bounding box center [594, 180] width 890 height 21
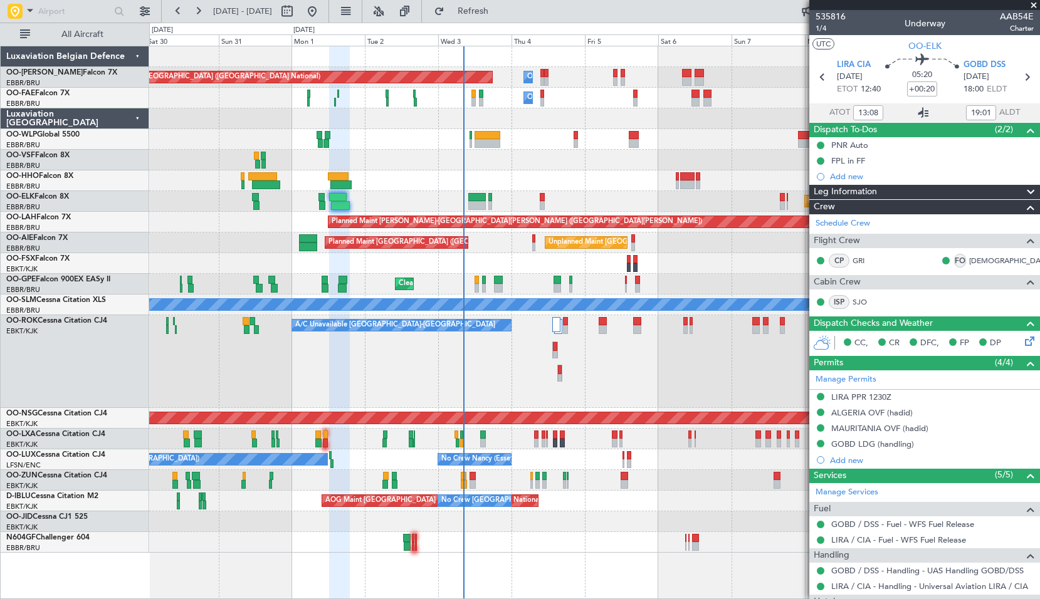
click at [919, 112] on icon at bounding box center [923, 112] width 15 height 15
click at [822, 28] on span "1/4" at bounding box center [830, 28] width 30 height 11
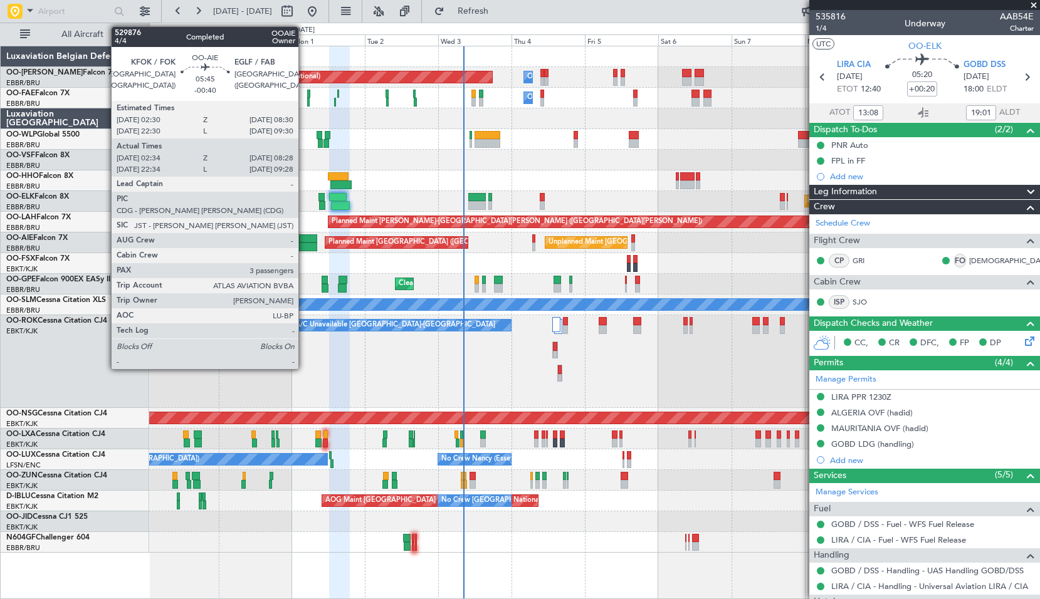
click at [304, 241] on div at bounding box center [308, 238] width 19 height 9
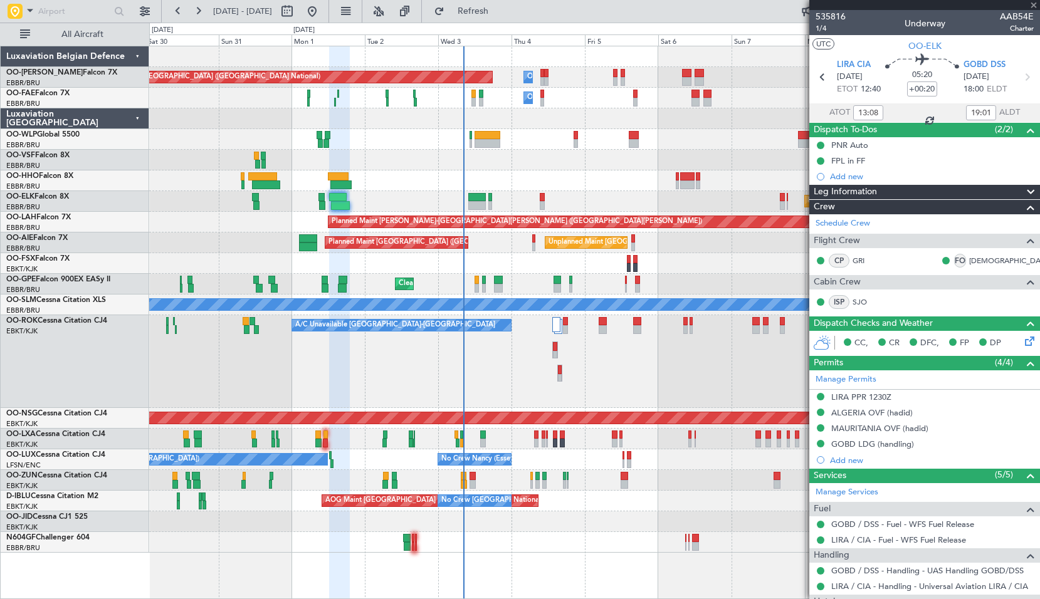
type input "-00:40"
type input "02:44"
type input "08:23"
type input "3"
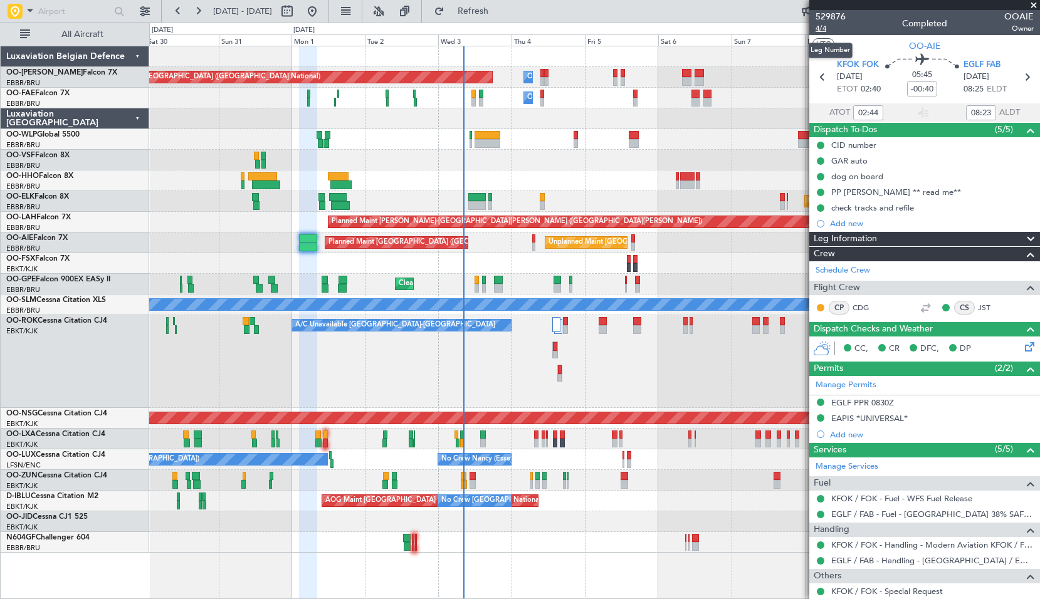
click at [824, 26] on span "4/4" at bounding box center [830, 28] width 30 height 11
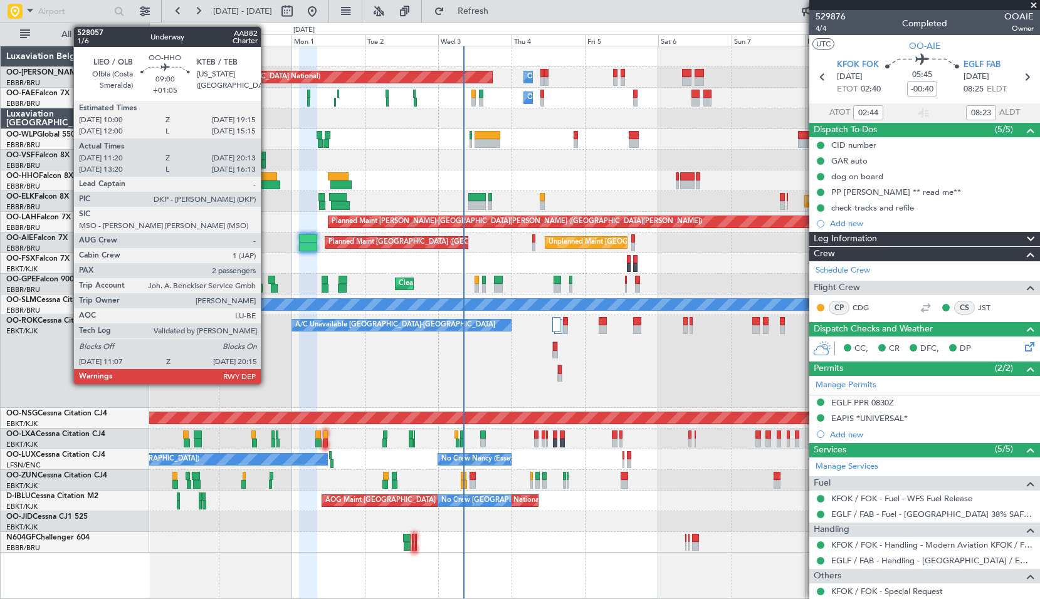
click at [266, 184] on div at bounding box center [266, 184] width 28 height 9
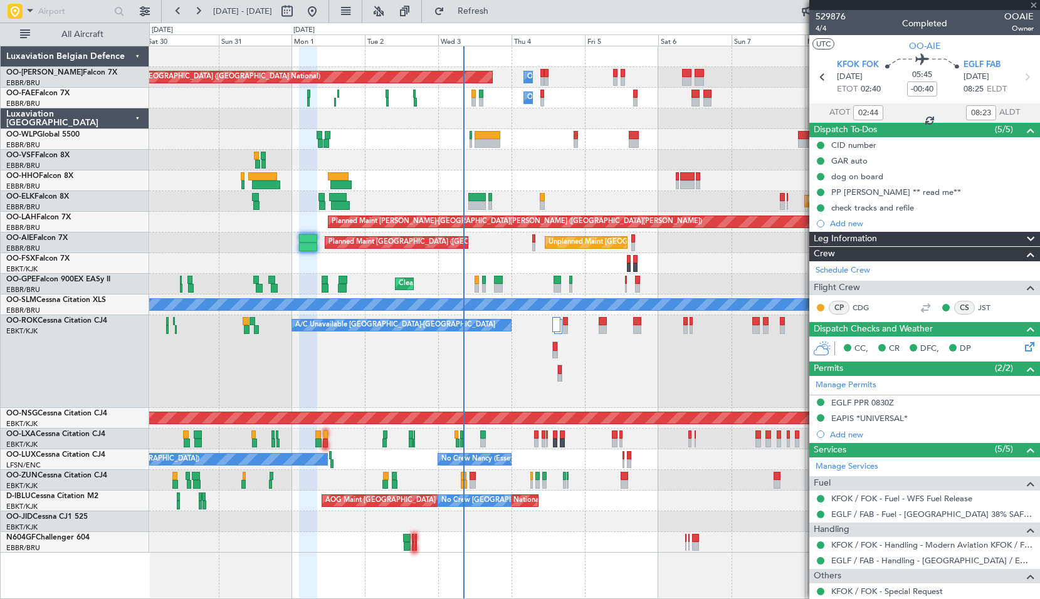
click at [392, 159] on div at bounding box center [594, 160] width 890 height 21
type input "+01:05"
type input "11:30"
type input "20:08"
type input "2"
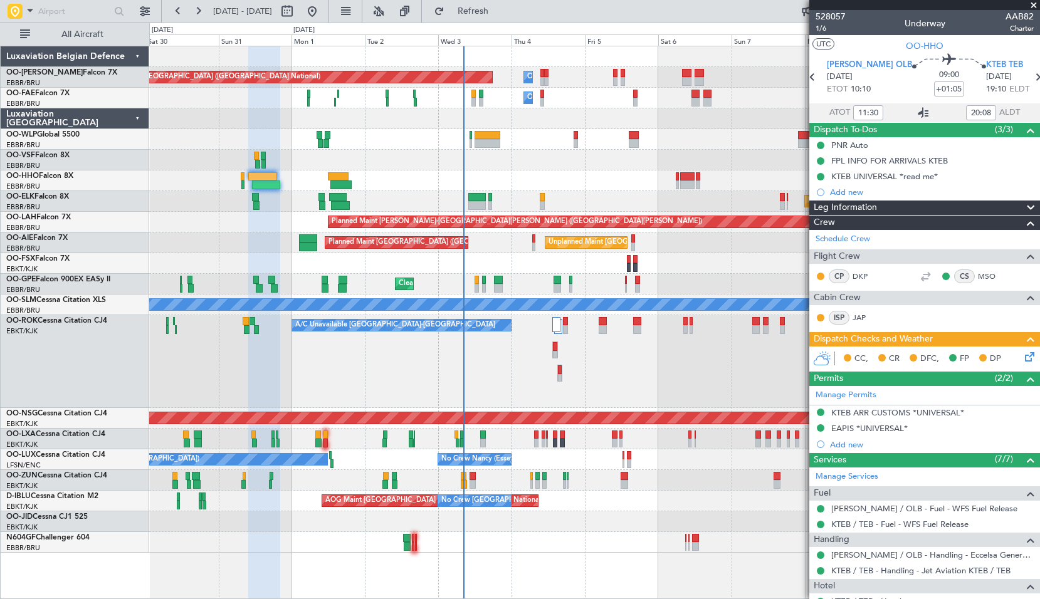
click at [916, 115] on icon at bounding box center [923, 112] width 15 height 15
